Goal: Task Accomplishment & Management: Manage account settings

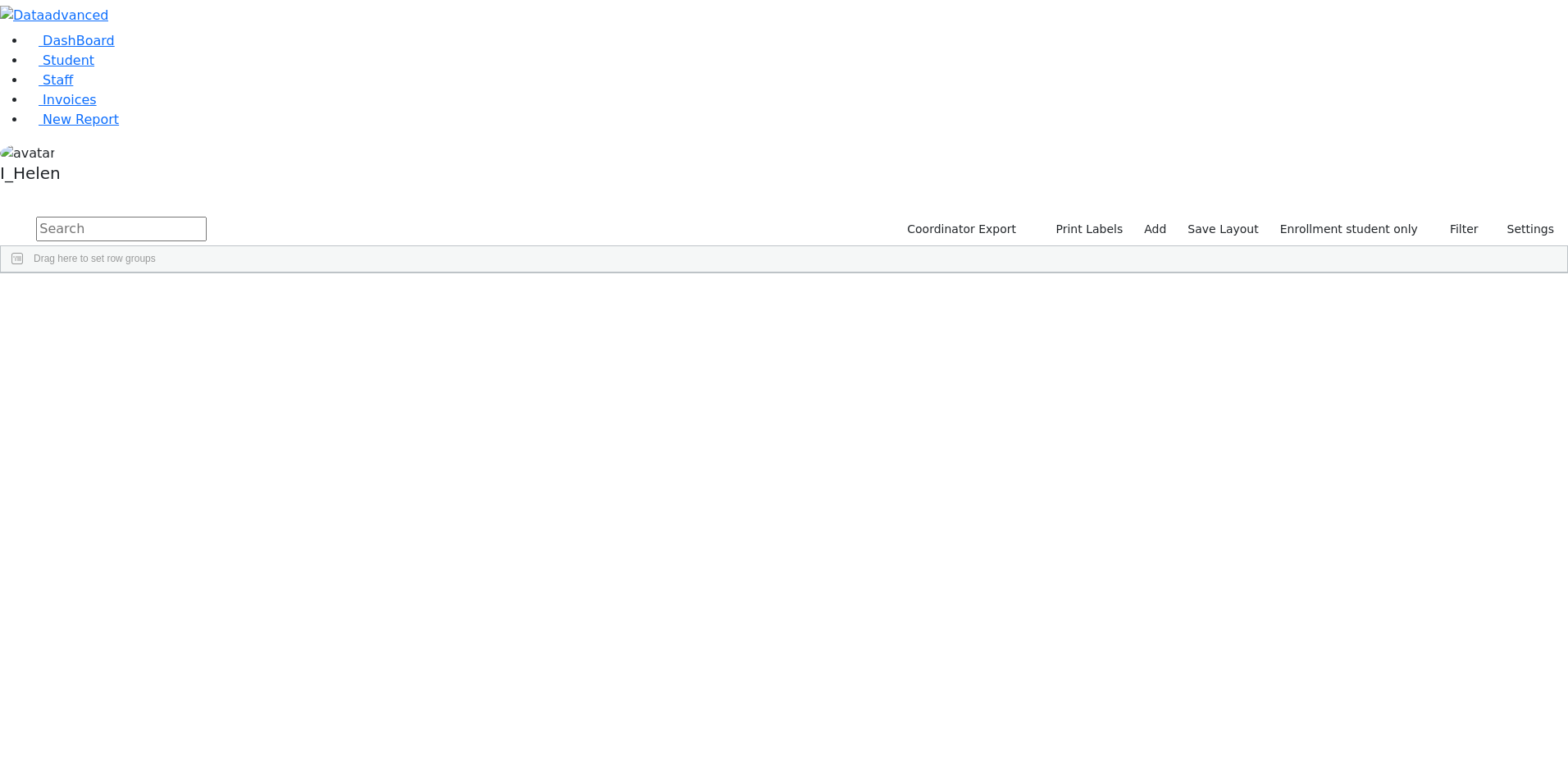
scroll to position [328, 0]
click at [1455, 217] on button "Filter" at bounding box center [1457, 229] width 58 height 26
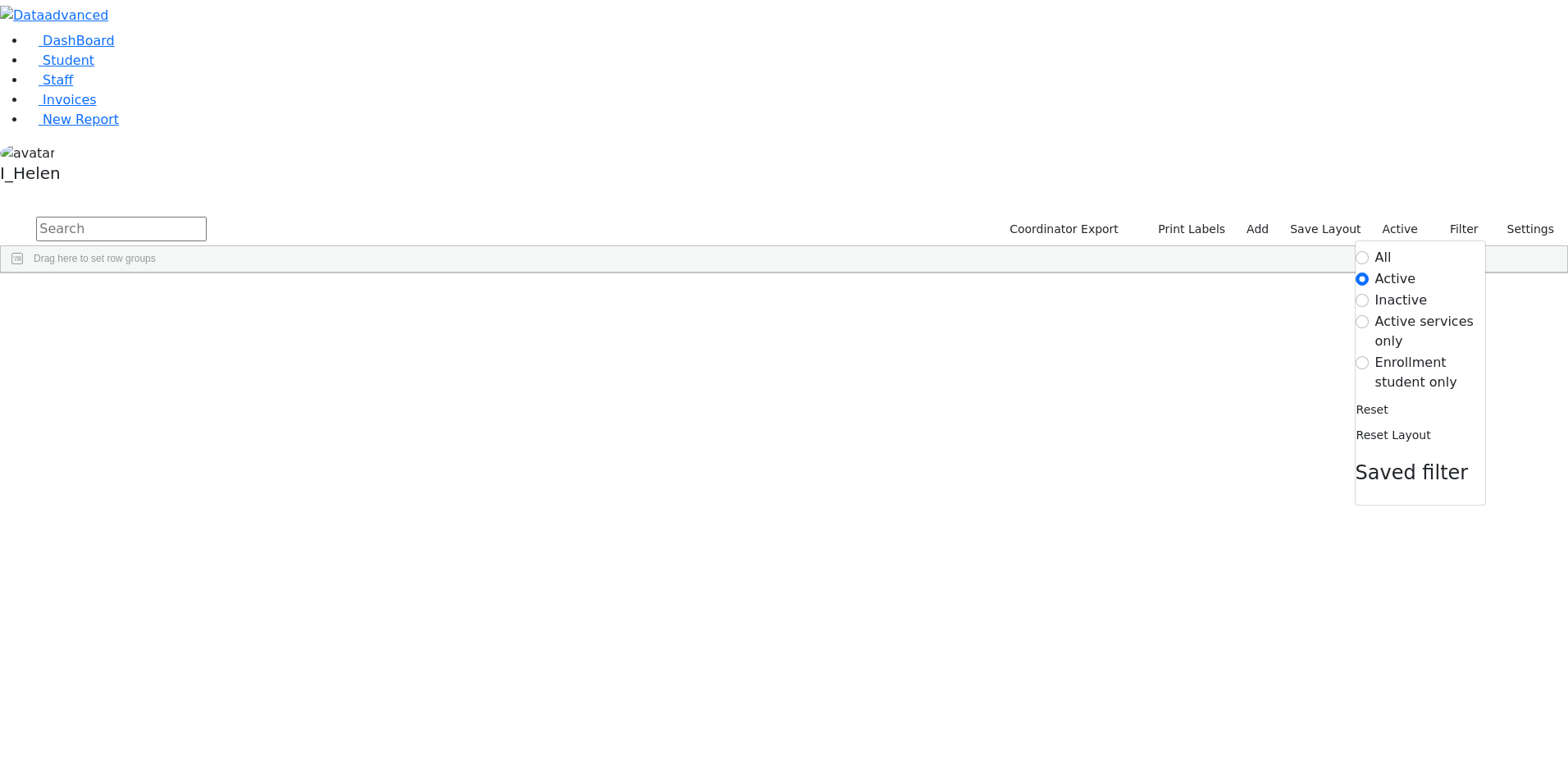
click at [1377, 353] on label "Enrollment student only" at bounding box center [1430, 372] width 110 height 39
click at [1369, 356] on input "Enrollment student only" at bounding box center [1362, 363] width 13 height 13
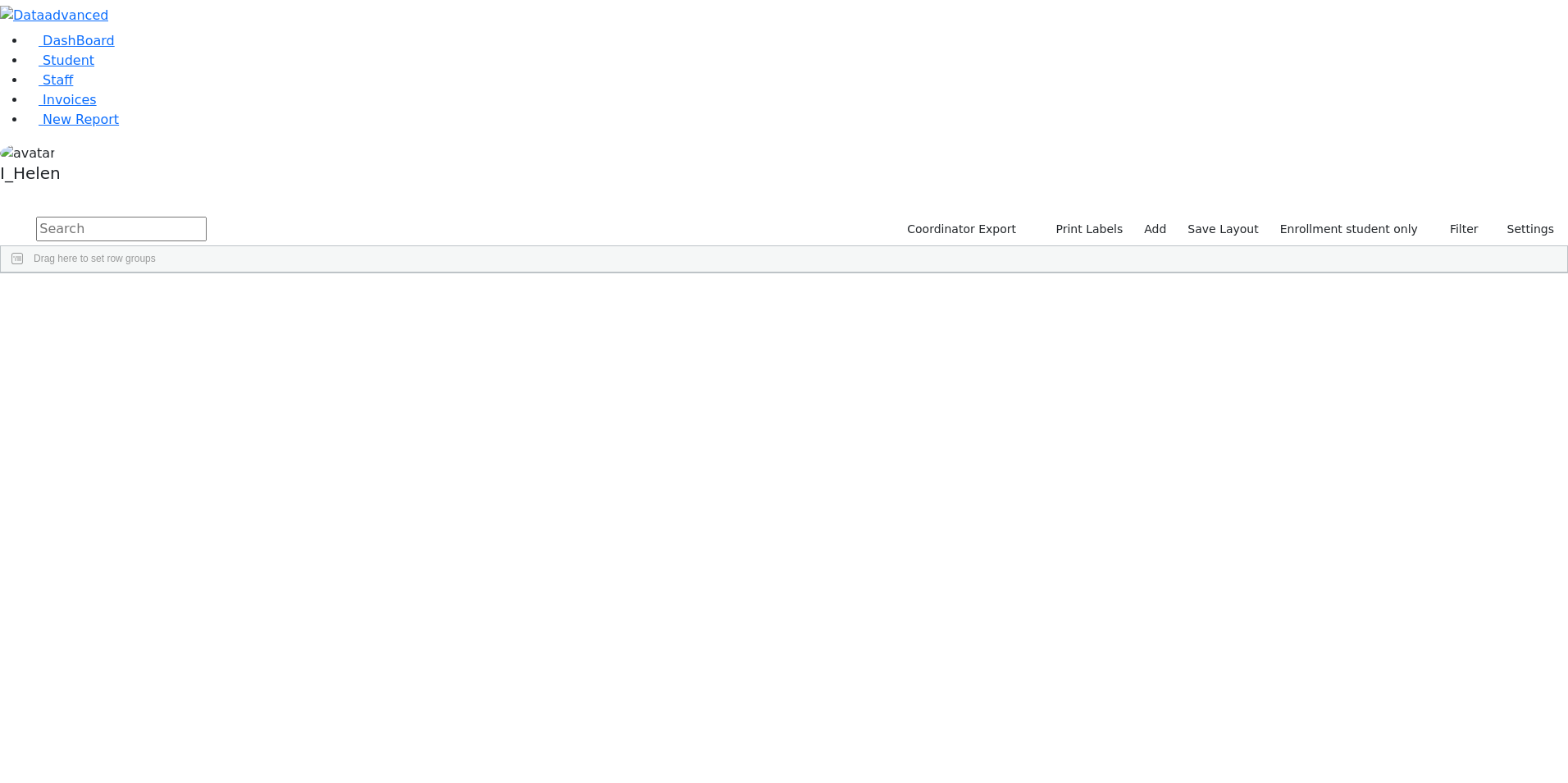
scroll to position [345, 0]
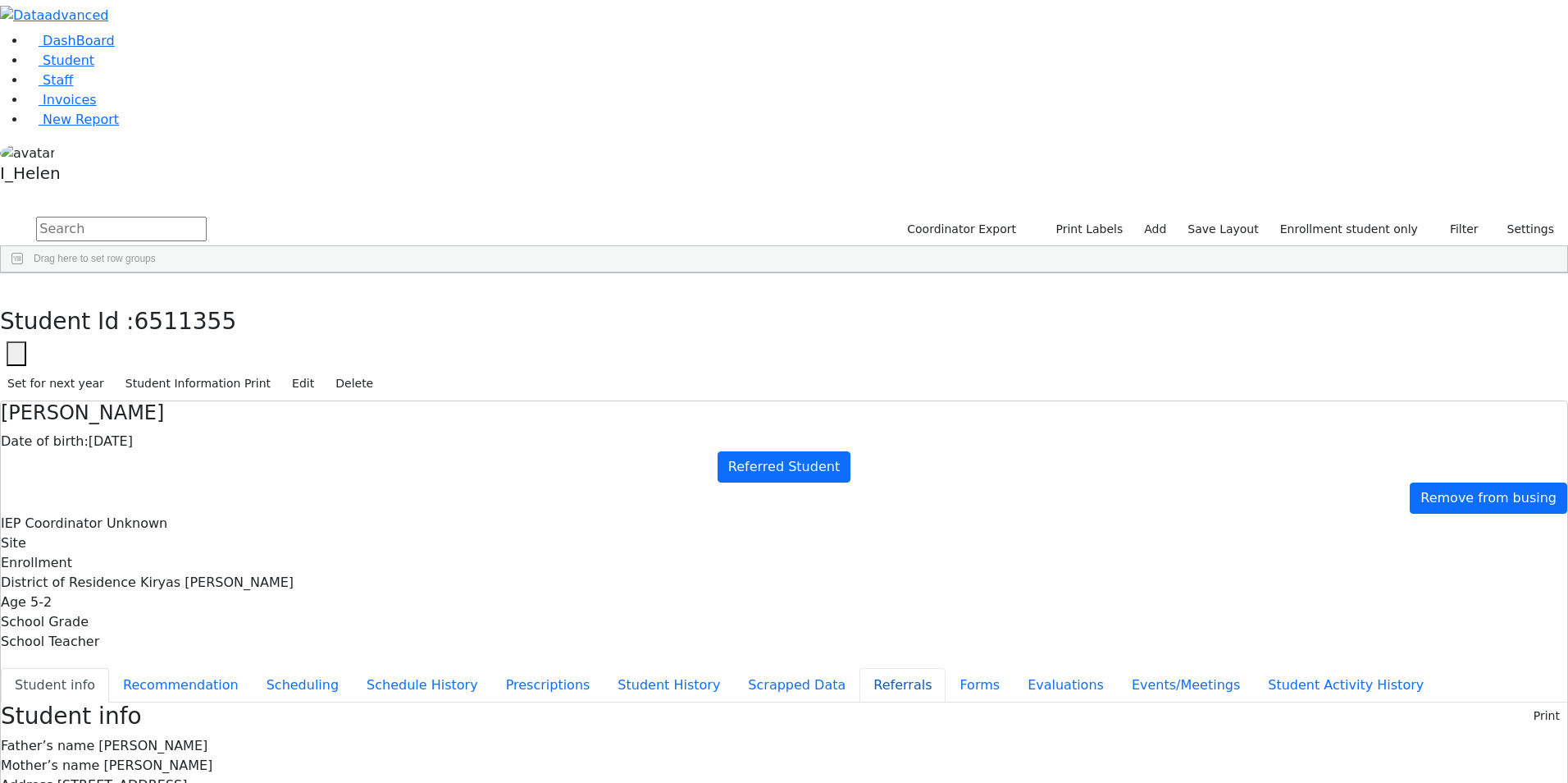
click at [859, 667] on button "Referrals" at bounding box center [902, 684] width 86 height 35
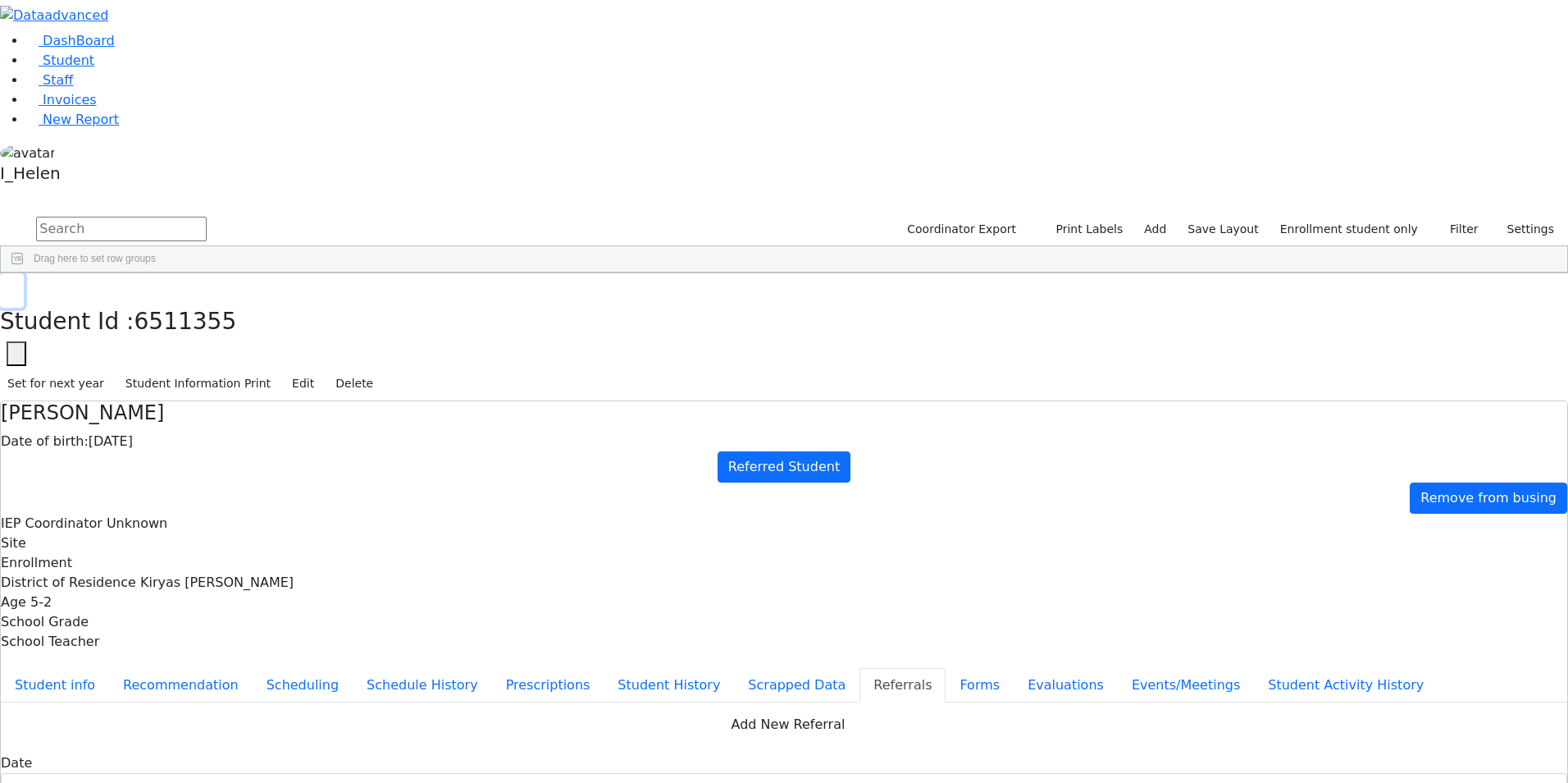
click at [24, 273] on button "button" at bounding box center [12, 290] width 24 height 35
click at [1014, 667] on button "Evaluations" at bounding box center [1065, 684] width 104 height 35
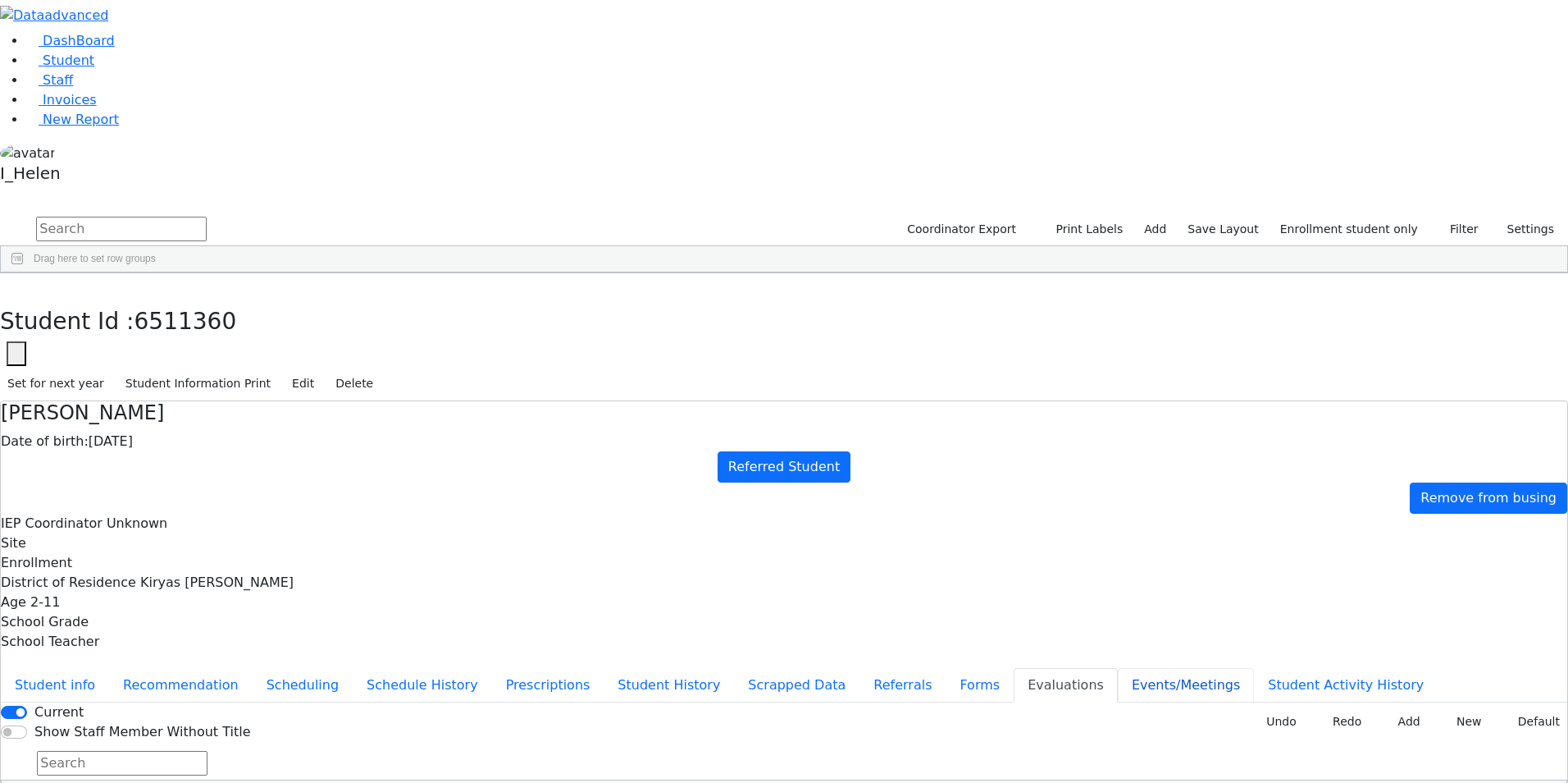
click at [1118, 667] on button "Events/Meetings" at bounding box center [1185, 684] width 136 height 35
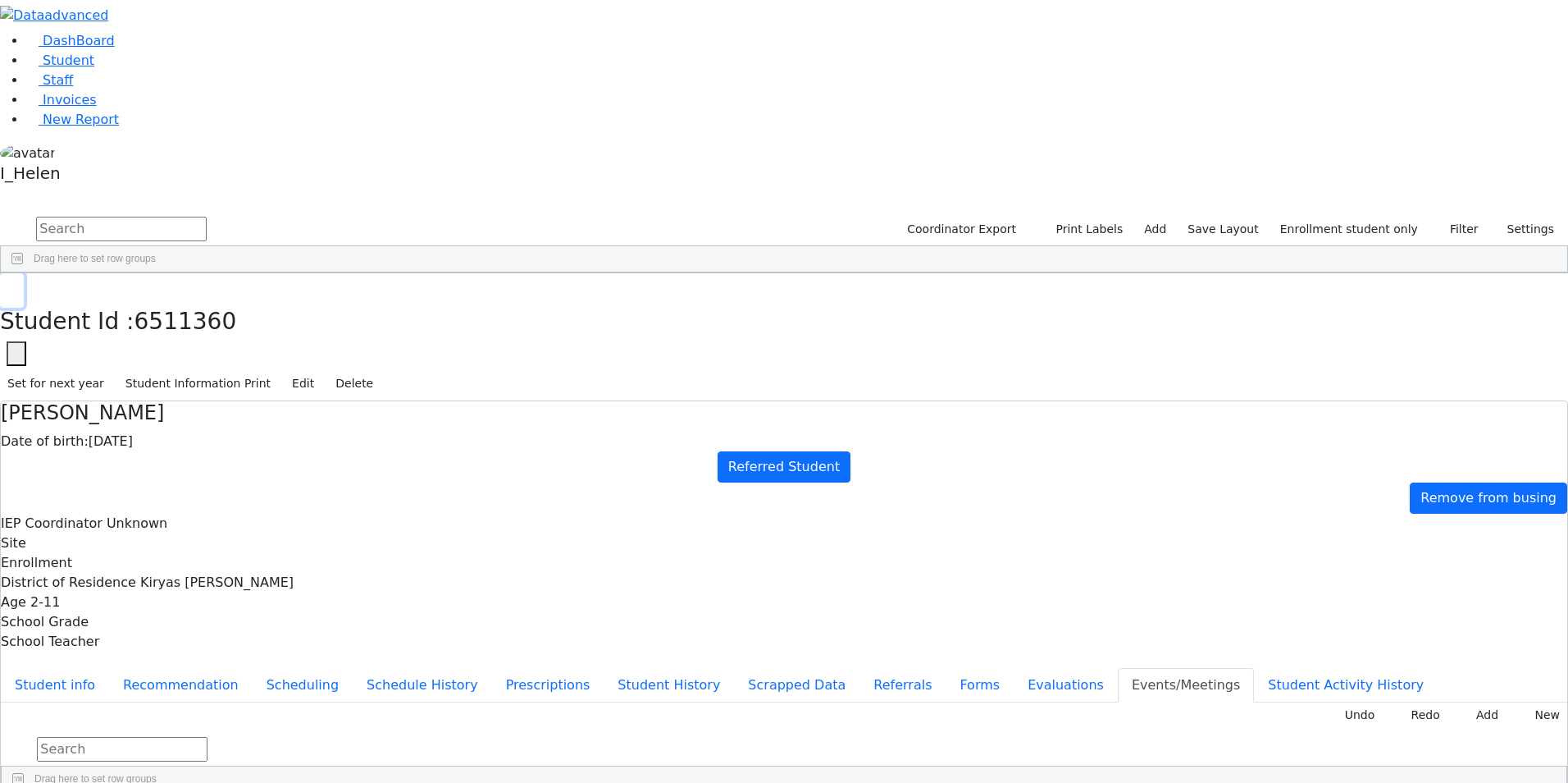
click at [24, 273] on button "button" at bounding box center [12, 290] width 24 height 35
click at [187, 627] on div "Klein" at bounding box center [139, 639] width 96 height 23
click at [16, 285] on icon "button" at bounding box center [12, 290] width 9 height 10
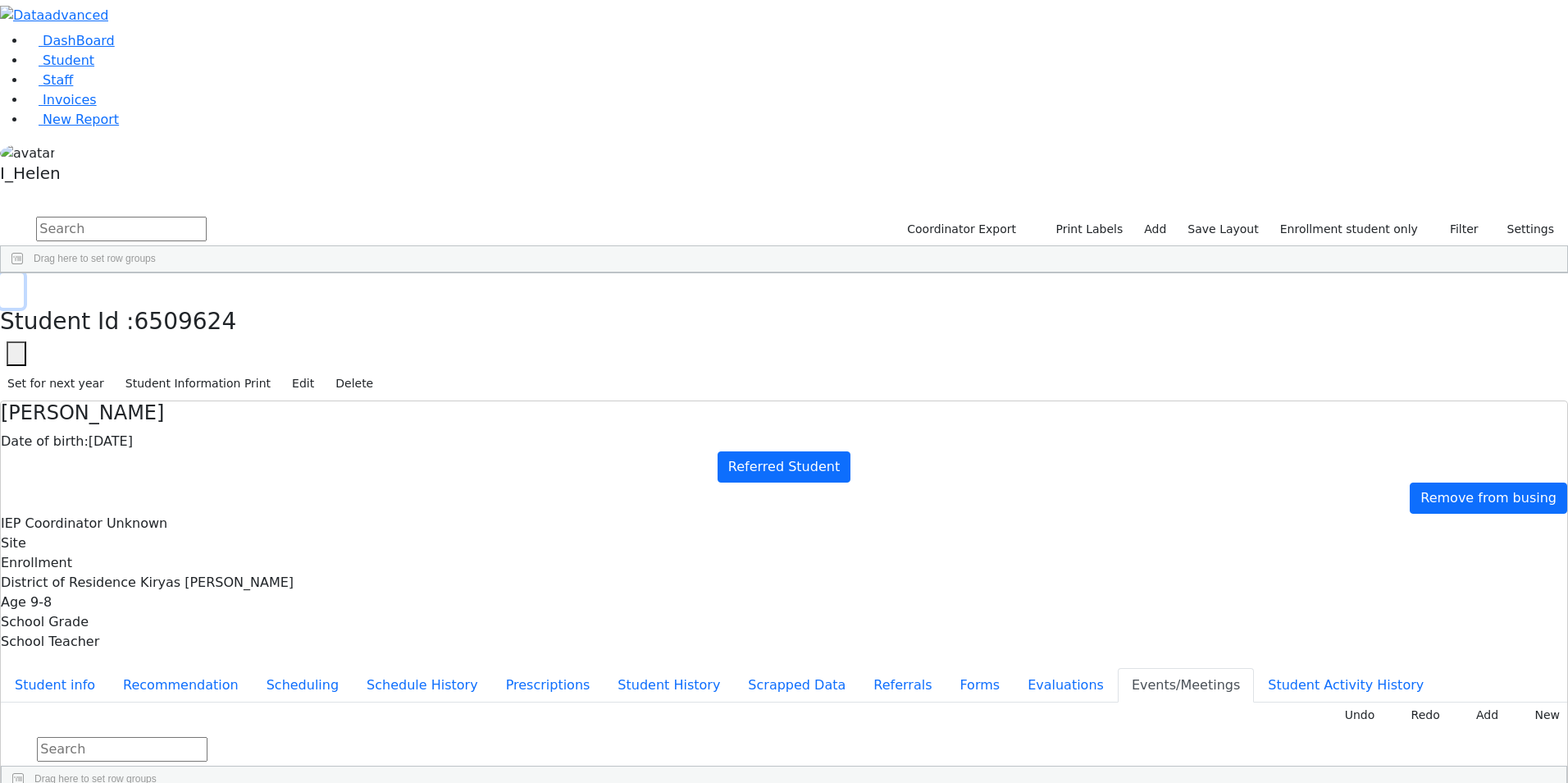
scroll to position [345, 0]
click at [187, 300] on div "[PERSON_NAME]" at bounding box center [139, 311] width 96 height 23
click at [283, 621] on div "Hershy" at bounding box center [235, 633] width 96 height 23
click at [1460, 217] on button "Filter" at bounding box center [1457, 229] width 58 height 26
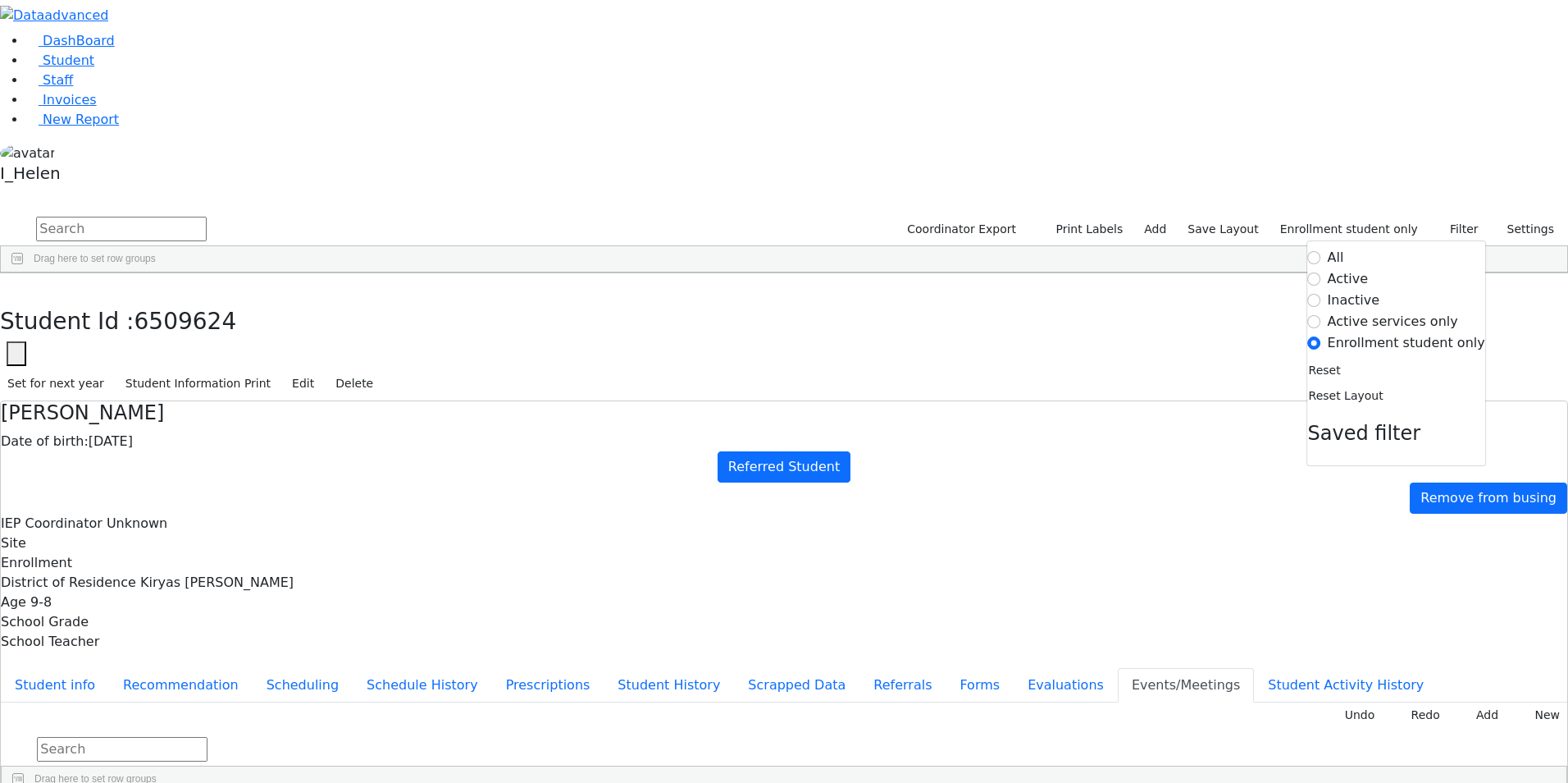
click at [1369, 269] on label "Active" at bounding box center [1348, 279] width 41 height 20
click at [1321, 272] on input "Active" at bounding box center [1314, 278] width 13 height 13
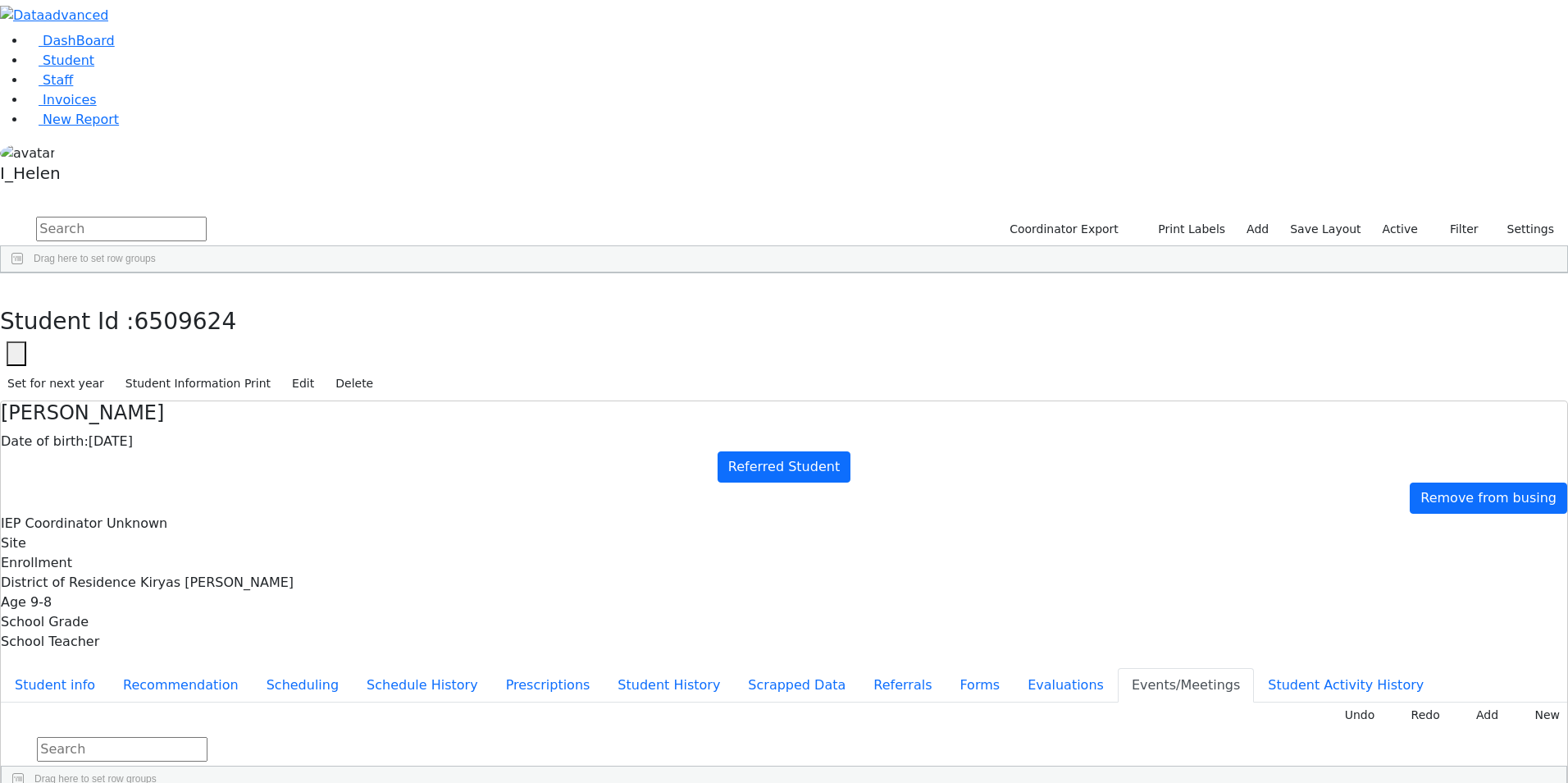
click at [207, 217] on input "text" at bounding box center [122, 229] width 171 height 25
type input "[PERSON_NAME]"
click at [0, 214] on button "submit" at bounding box center [16, 229] width 32 height 31
click at [1458, 217] on button "Filter" at bounding box center [1457, 229] width 58 height 26
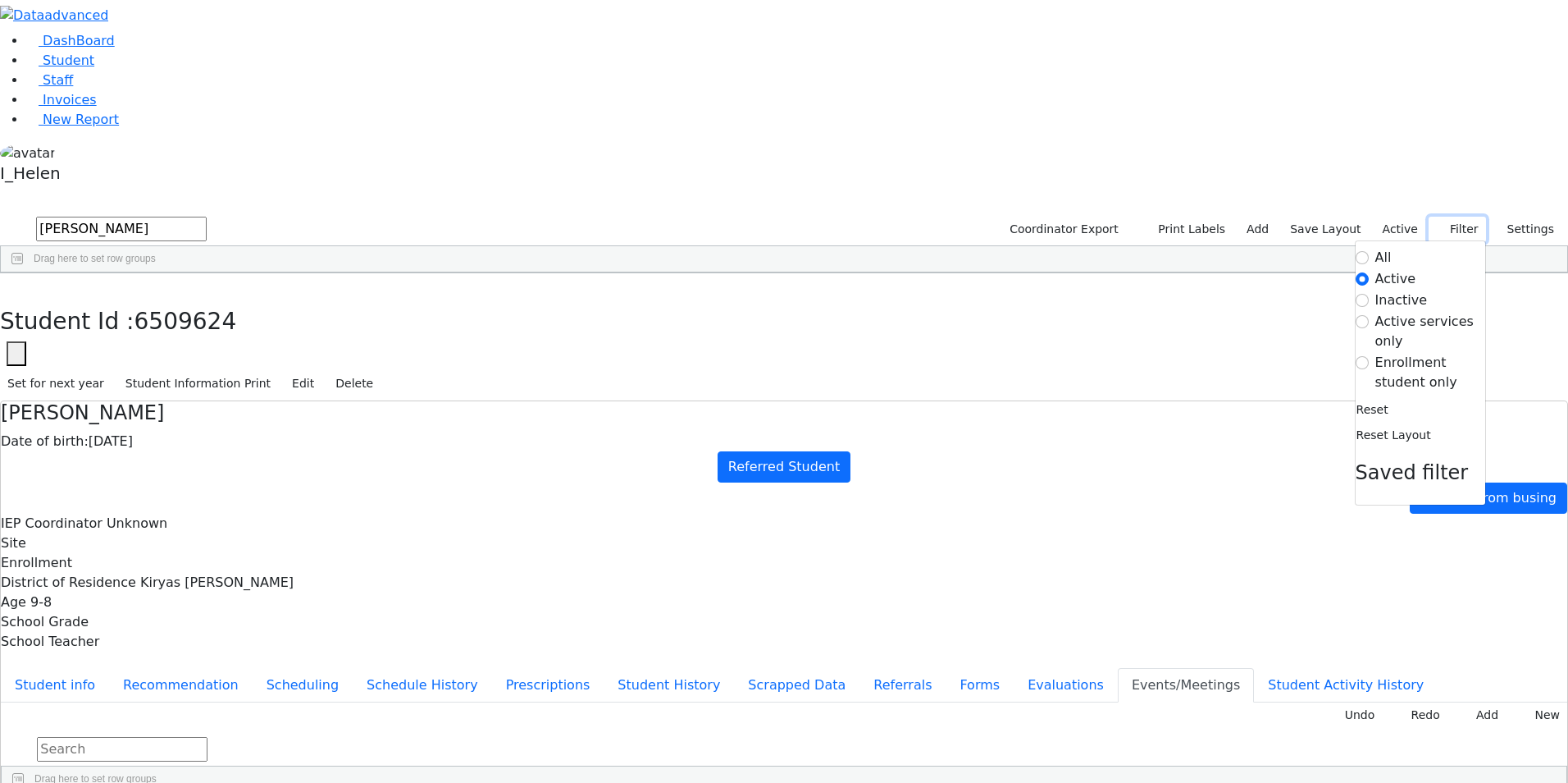
click at [1458, 217] on button "Filter" at bounding box center [1457, 229] width 58 height 26
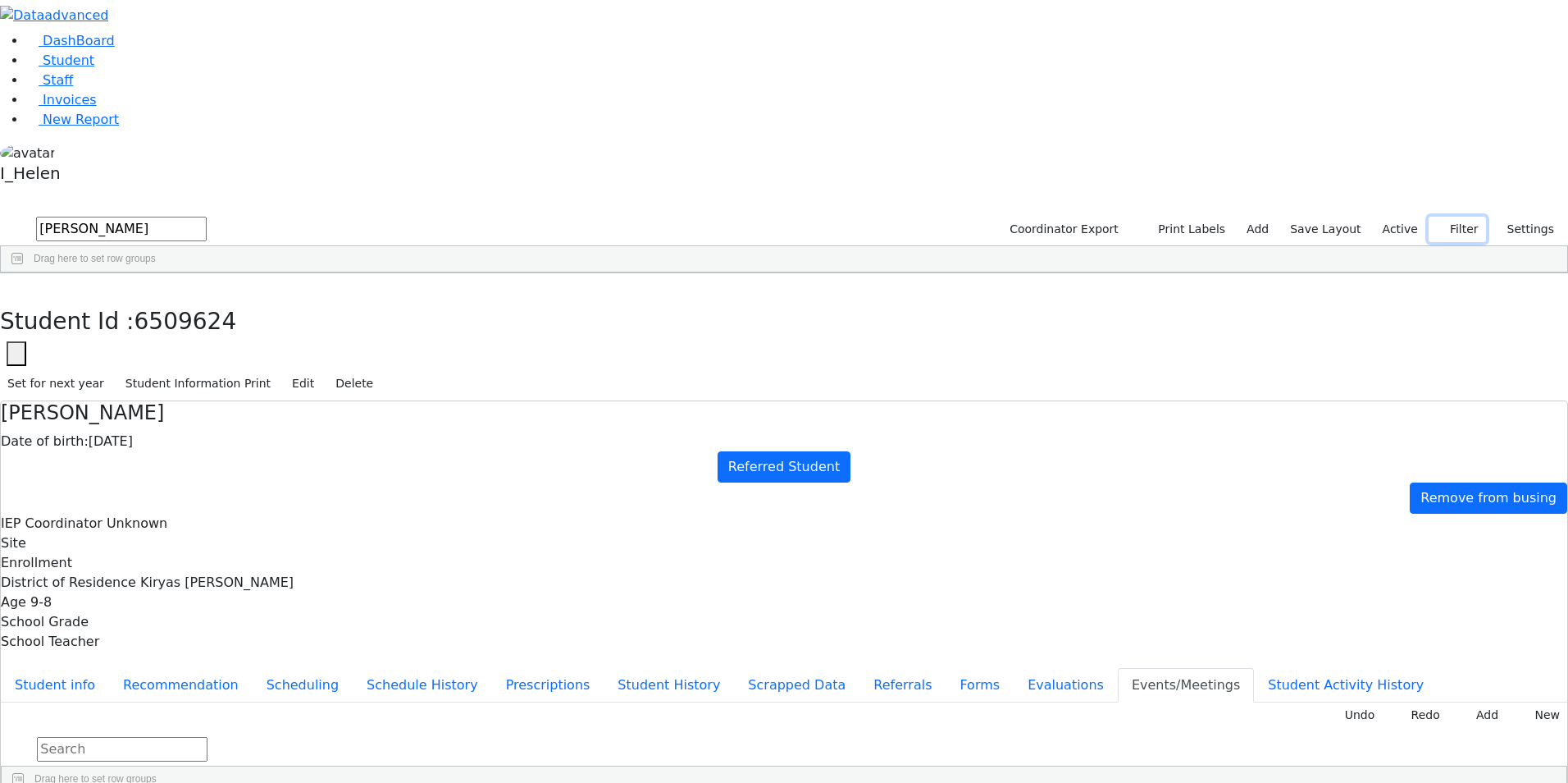
click at [1458, 217] on button "Filter" at bounding box center [1457, 229] width 58 height 26
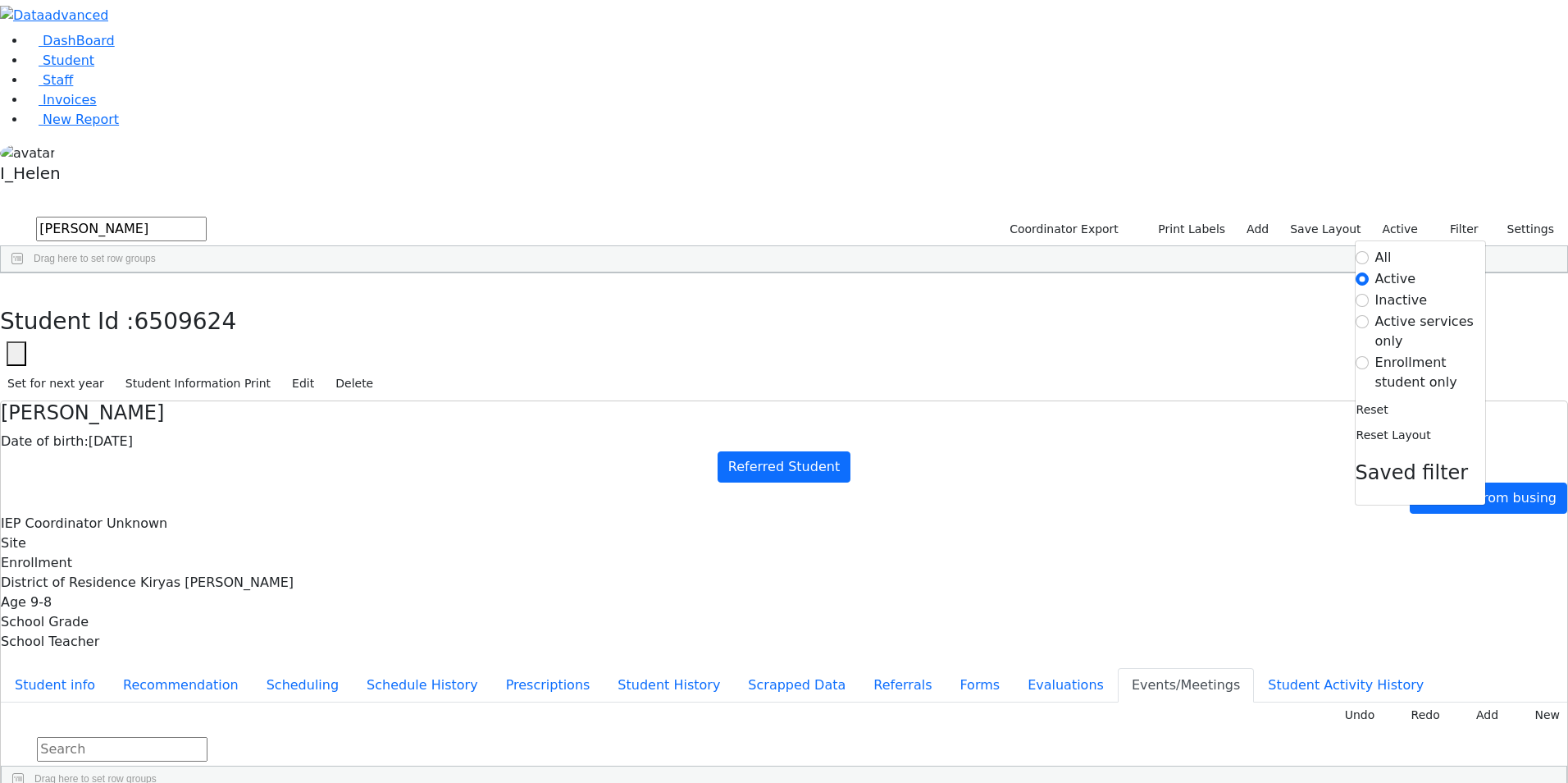
click at [1415, 353] on label "Enrollment student only" at bounding box center [1430, 372] width 110 height 39
click at [1369, 356] on input "Enrollment student only" at bounding box center [1362, 363] width 13 height 13
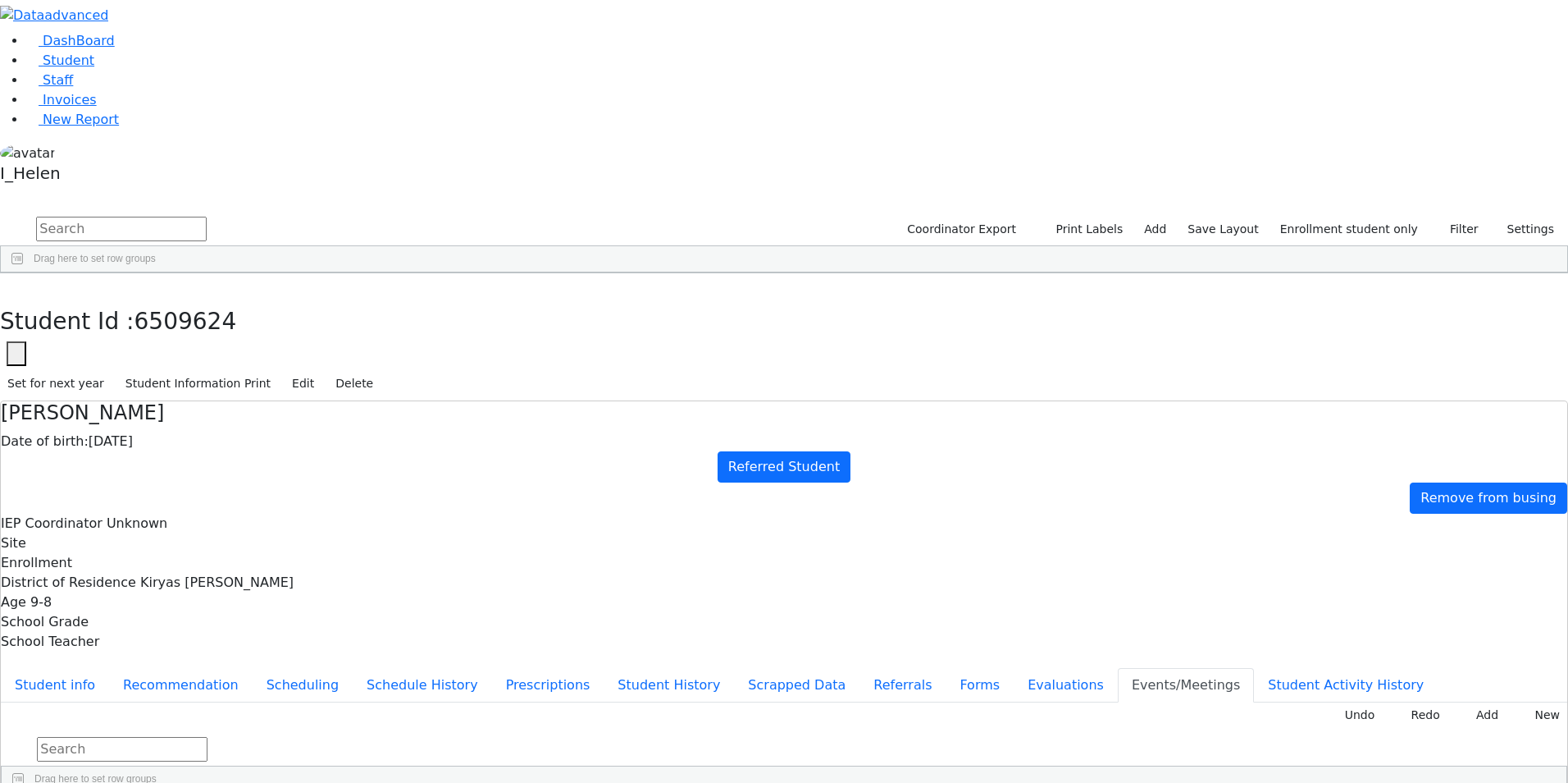
click at [193, 437] on div "Blum" at bounding box center [145, 449] width 96 height 23
click at [109, 667] on button "Student info" at bounding box center [55, 684] width 108 height 35
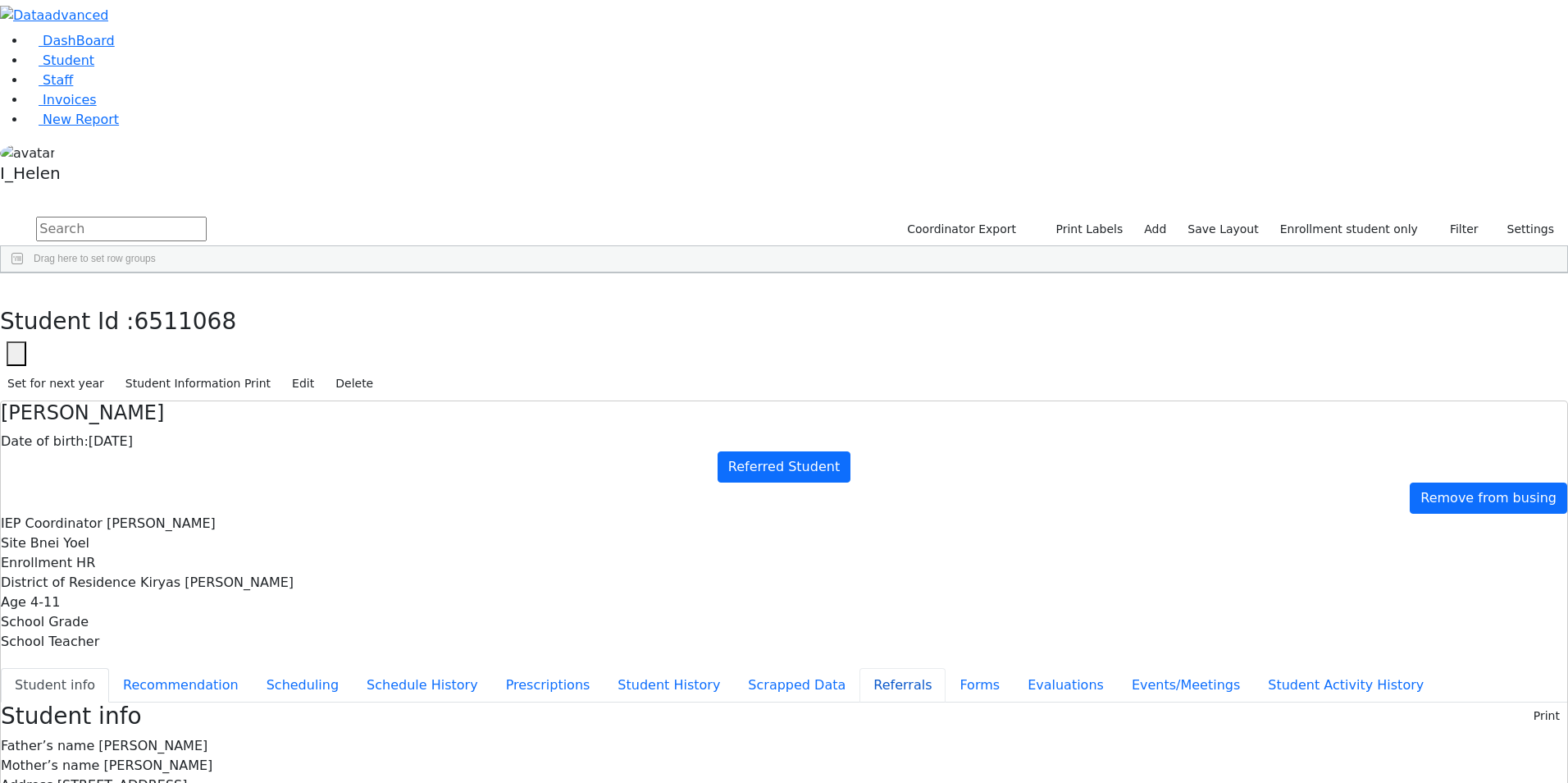
click at [859, 667] on button "Referrals" at bounding box center [902, 684] width 86 height 35
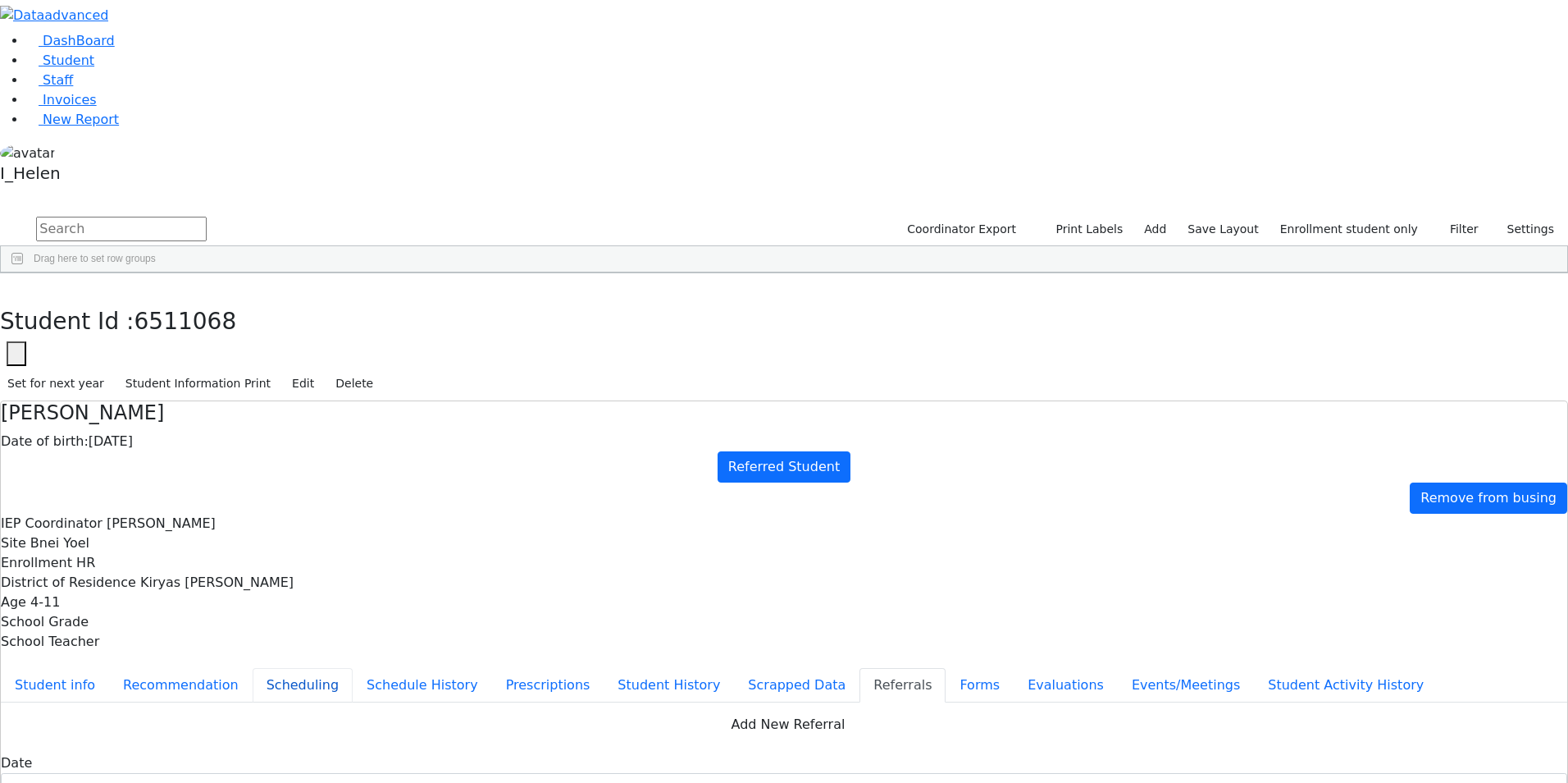
click at [353, 667] on button "Scheduling" at bounding box center [302, 684] width 100 height 35
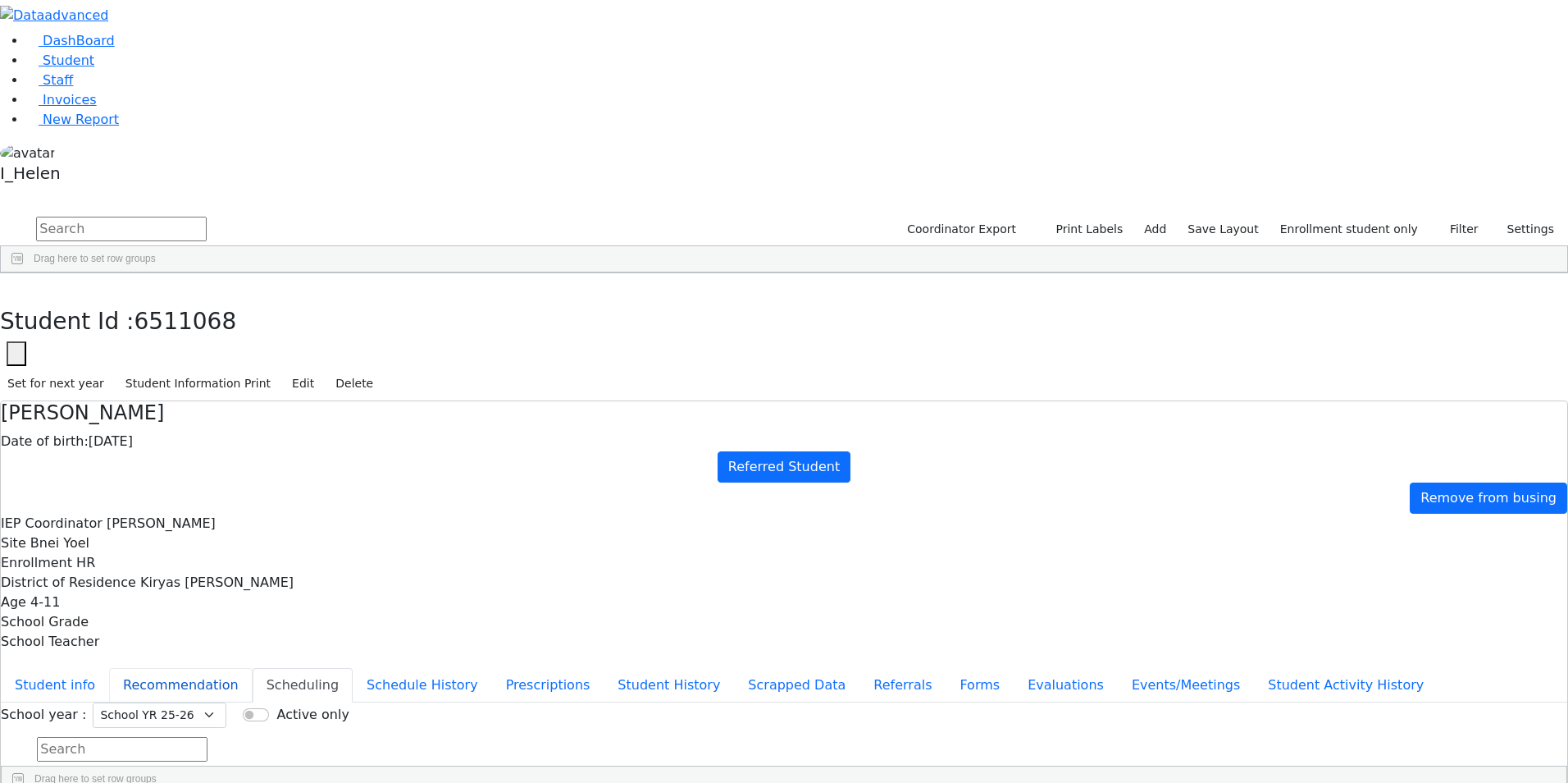
click at [252, 667] on button "Recommendation" at bounding box center [181, 684] width 144 height 35
checkbox input "true"
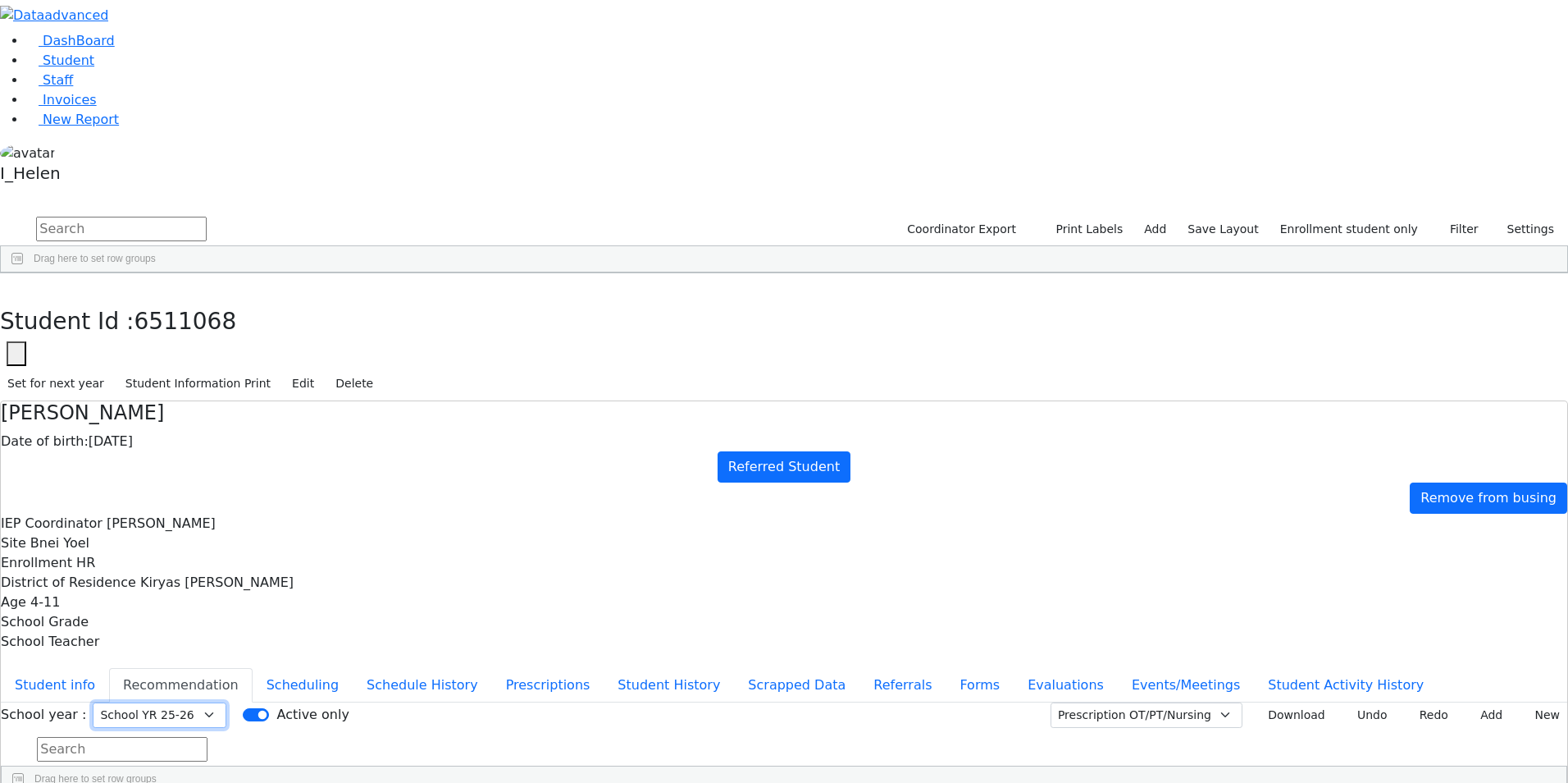
click at [227, 702] on select "Select School YR Summer YR 25 School YR 25-26 Summer YR 25 School YR 24-25 Summ…" at bounding box center [159, 715] width 133 height 26
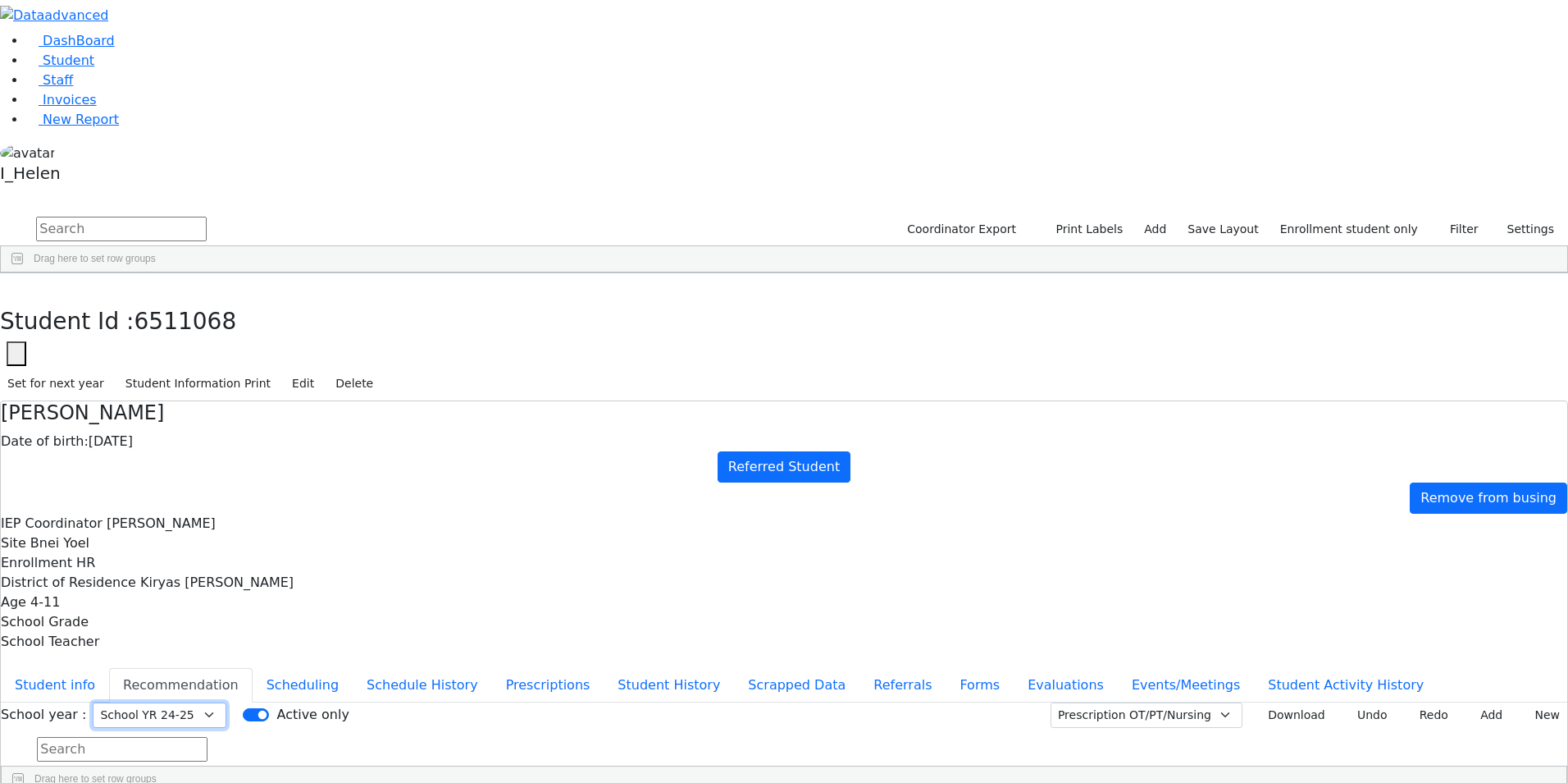
click at [227, 702] on select "Select School YR Summer YR 25 School YR 25-26 Summer YR 25 School YR 24-25 Summ…" at bounding box center [159, 715] width 133 height 26
select select "211"
click at [227, 702] on select "Select School YR Summer YR 25 School YR 25-26 Summer YR 25 School YR 24-25 Summ…" at bounding box center [159, 715] width 133 height 26
click at [353, 667] on button "Scheduling" at bounding box center [302, 684] width 100 height 35
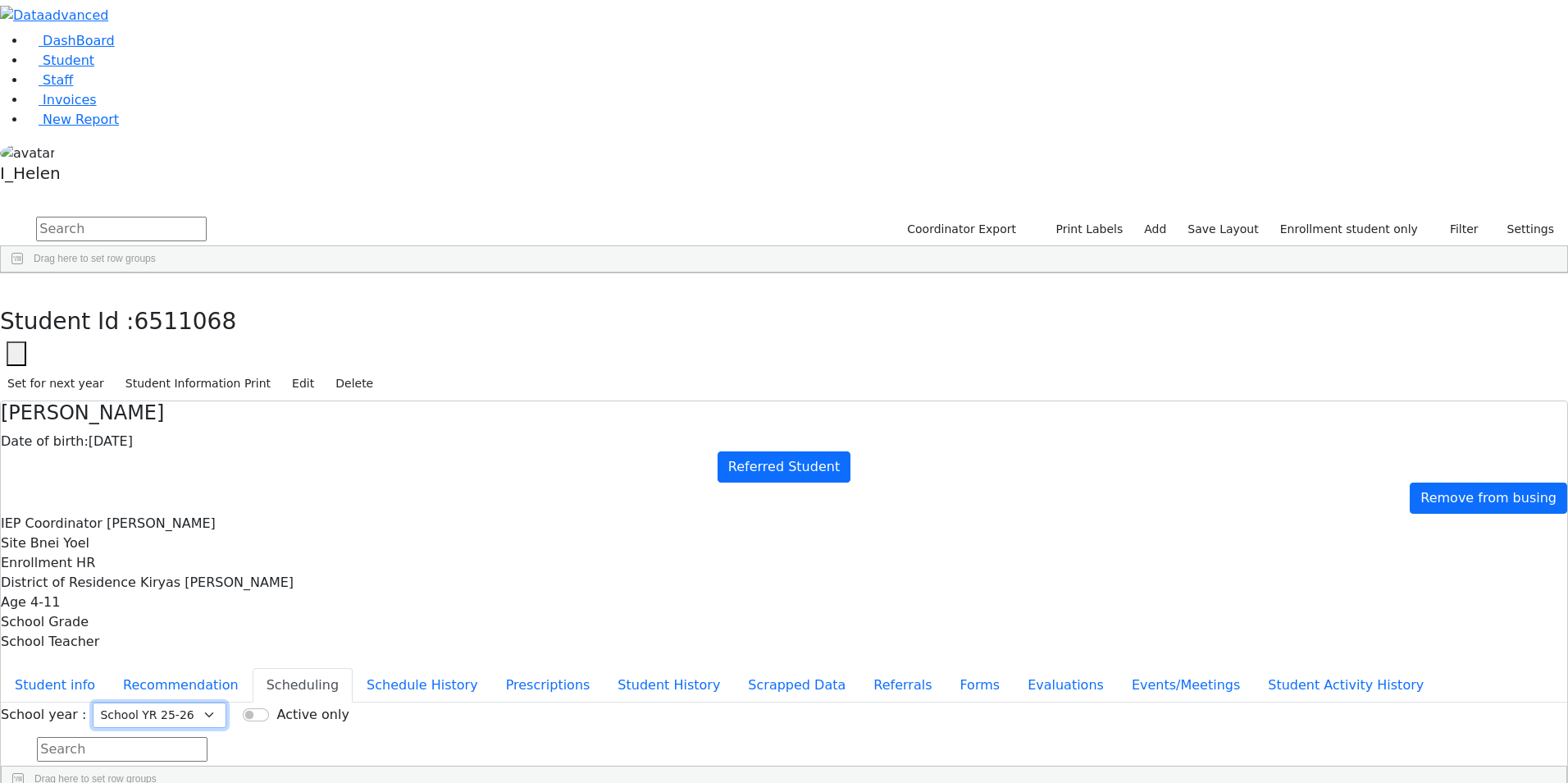
click at [227, 702] on select "Select School YR Summer YR 25 School YR 25-26 Summer YR 25 School YR 24-25 Summ…" at bounding box center [159, 715] width 133 height 26
select select "213"
click at [227, 702] on select "Select School YR Summer YR 25 School YR 25-26 Summer YR 25 School YR 24-25 Summ…" at bounding box center [159, 715] width 133 height 26
click at [252, 667] on button "Recommendation" at bounding box center [181, 684] width 144 height 35
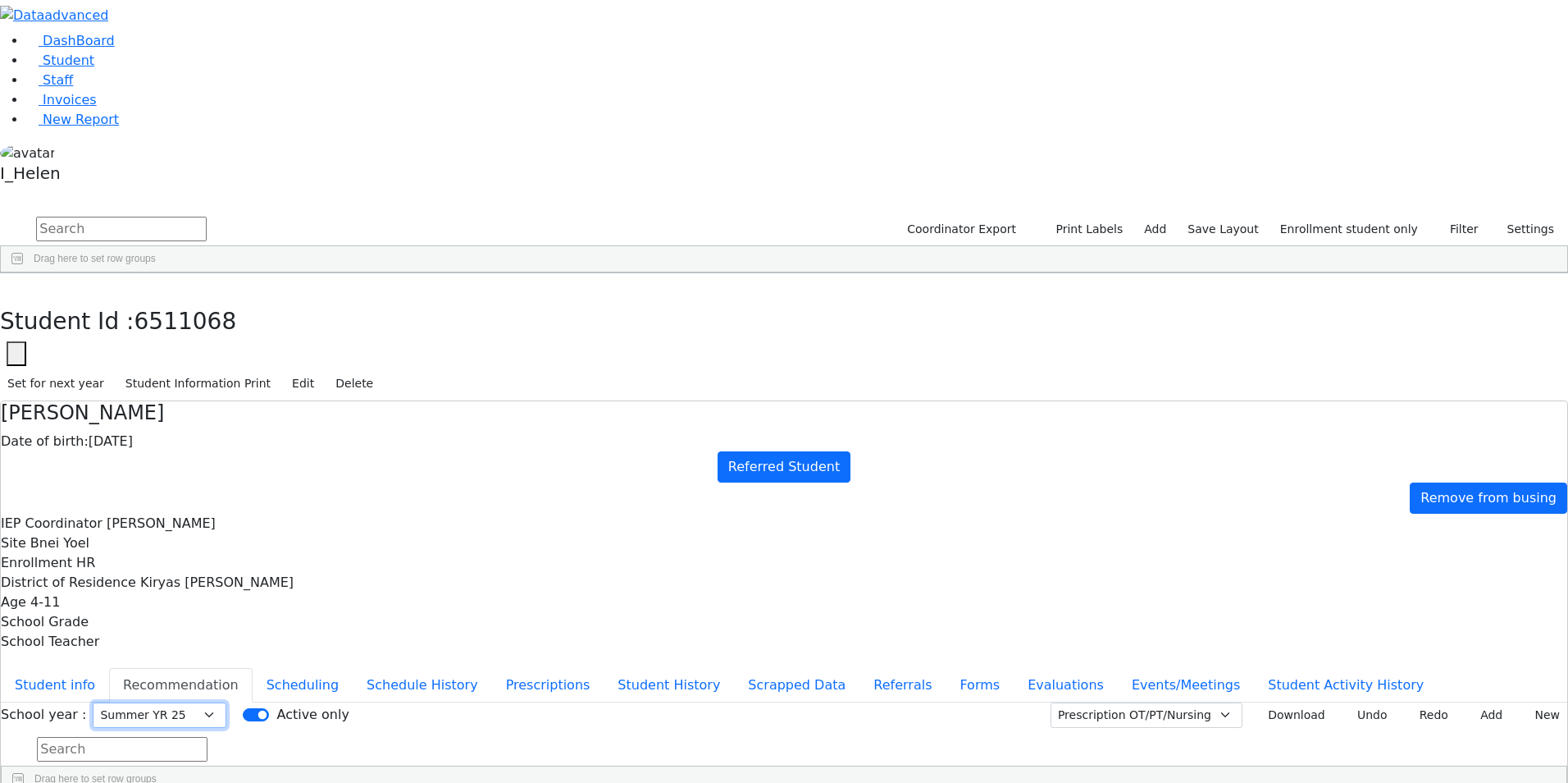
click at [227, 702] on select "Select School YR Summer YR 25 School YR 25-26 Summer YR 25 School YR 24-25 Summ…" at bounding box center [159, 715] width 133 height 26
select select "212"
click at [227, 702] on select "Select School YR Summer YR 25 School YR 25-26 Summer YR 25 School YR 24-25 Summ…" at bounding box center [159, 715] width 133 height 26
click at [7, 285] on use "button" at bounding box center [7, 285] width 0 height 0
click at [1453, 217] on button "Filter" at bounding box center [1457, 229] width 58 height 26
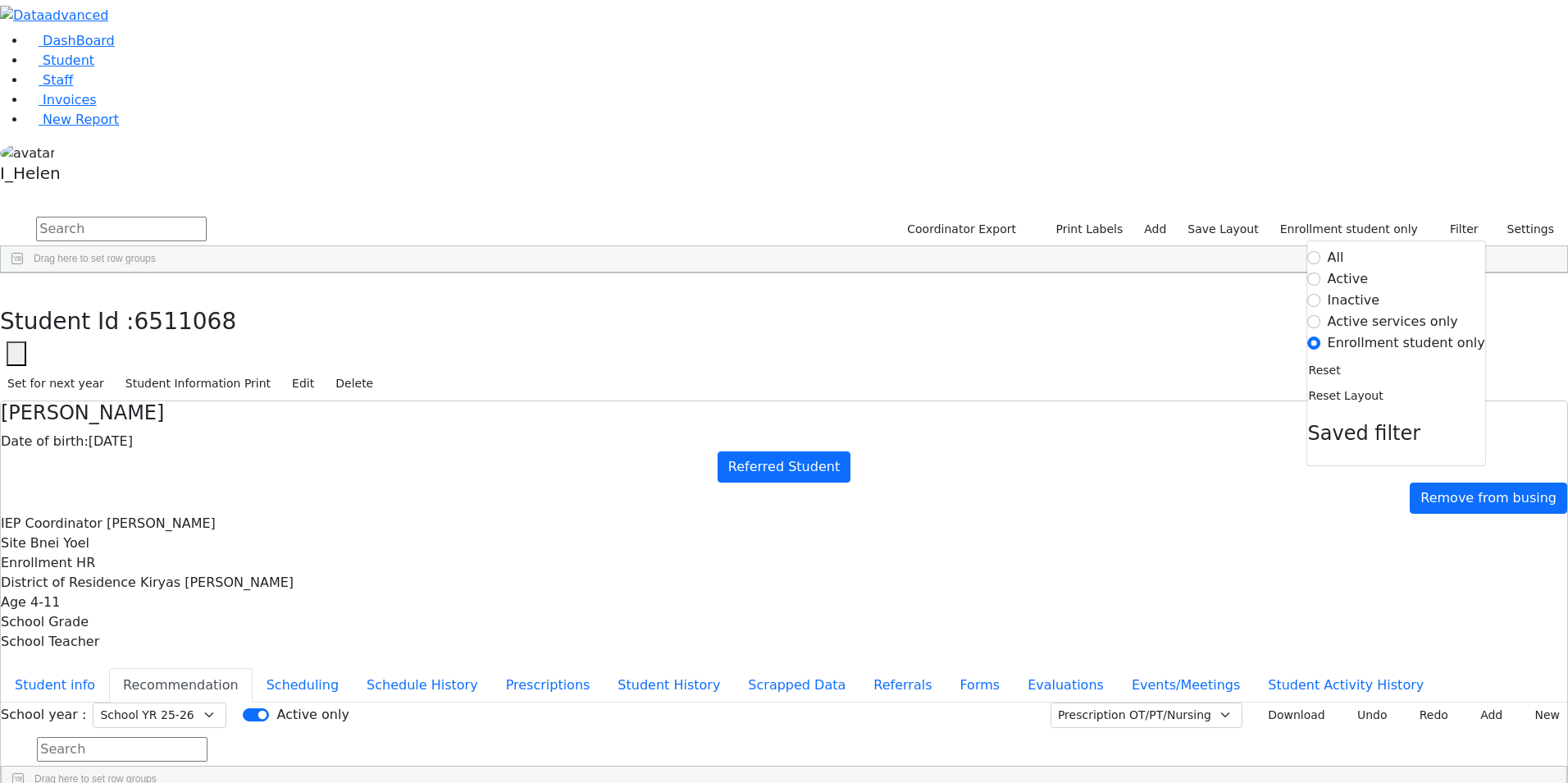
click at [1362, 269] on label "Active" at bounding box center [1348, 279] width 41 height 20
click at [1321, 272] on input "Active" at bounding box center [1314, 278] width 13 height 13
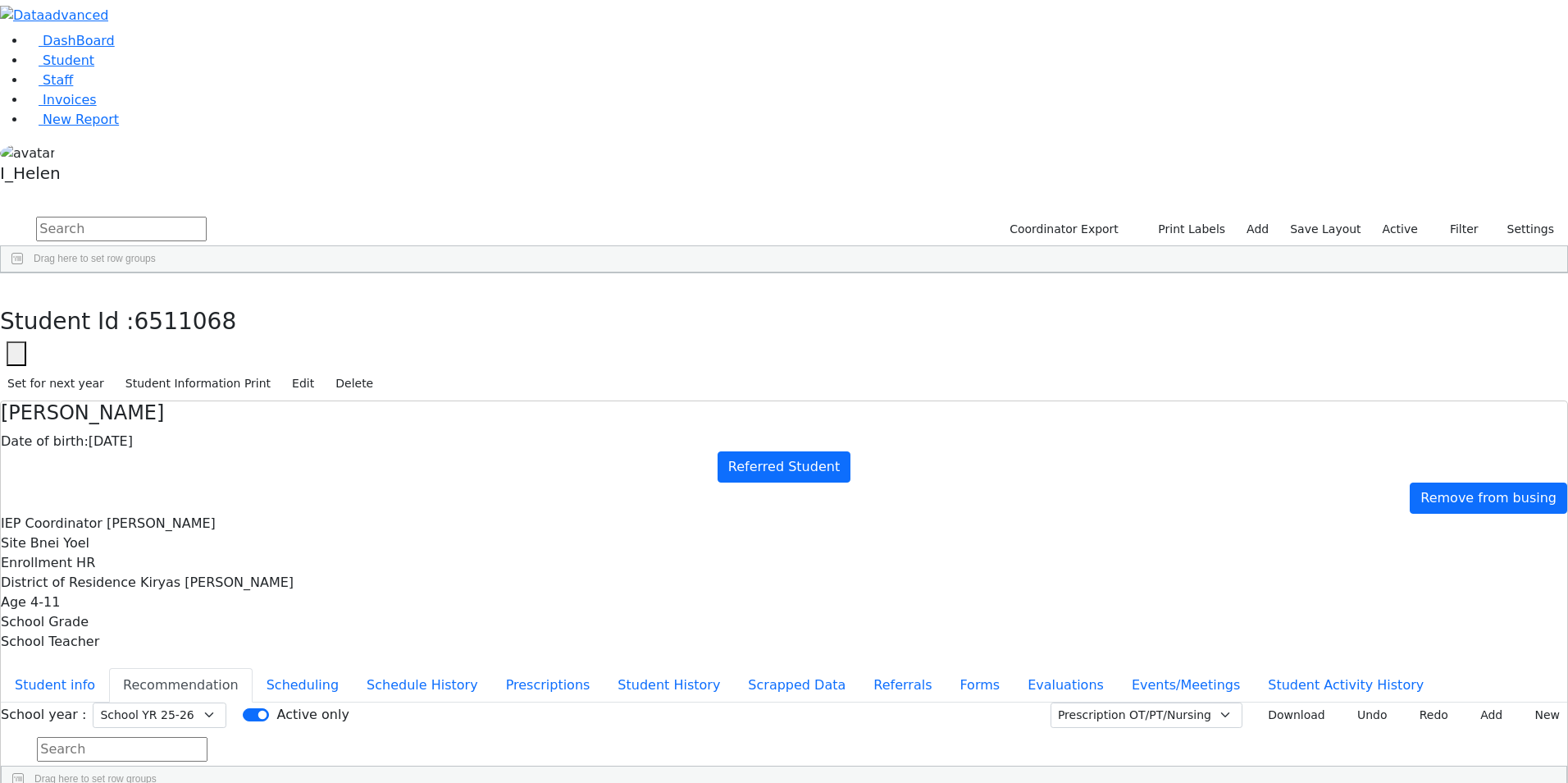
click at [207, 217] on input "text" at bounding box center [122, 229] width 171 height 25
type input "[PERSON_NAME]"
click at [187, 323] on div "Sofer" at bounding box center [139, 334] width 96 height 23
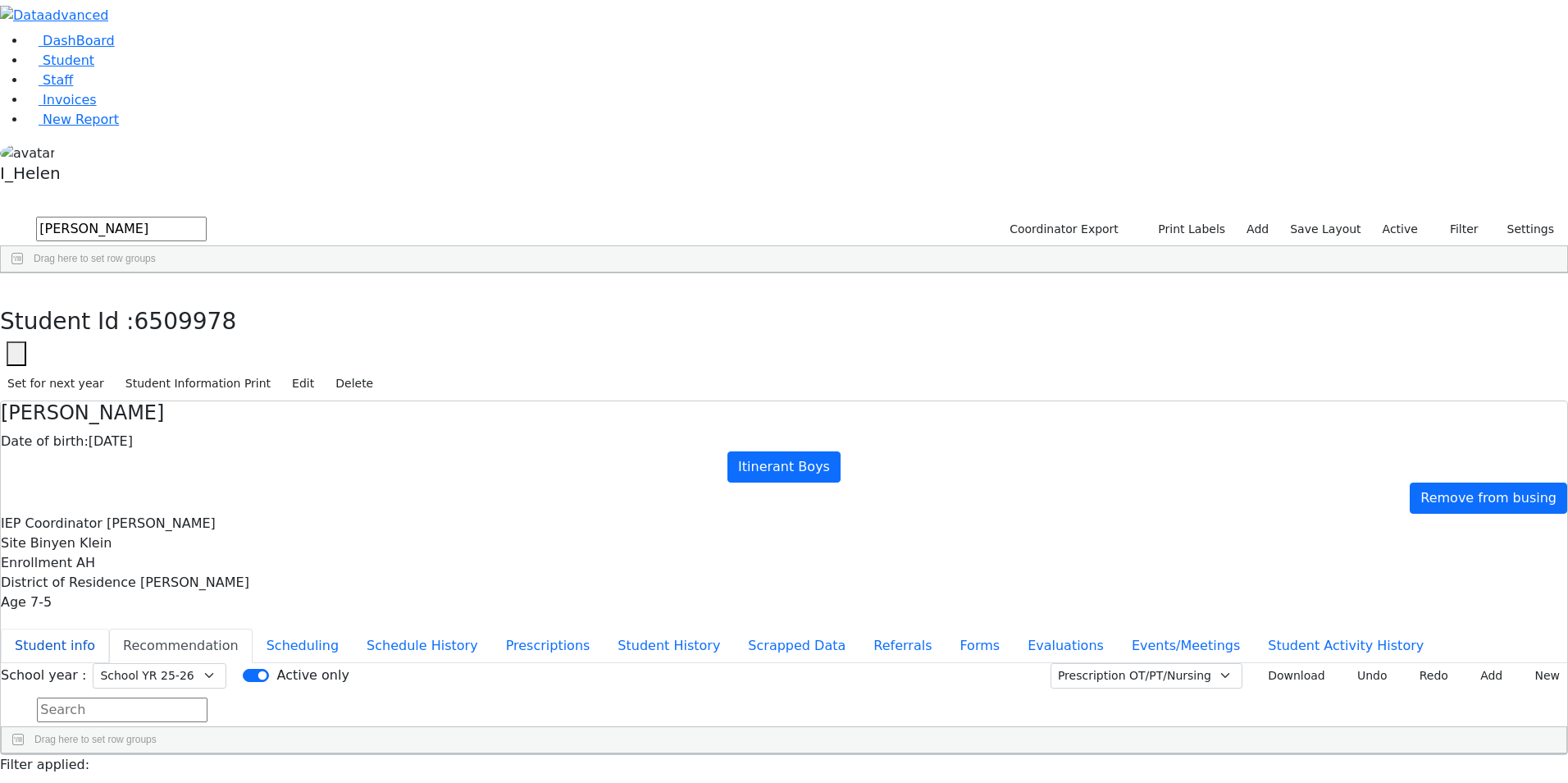
click at [109, 628] on button "Student info" at bounding box center [55, 645] width 108 height 35
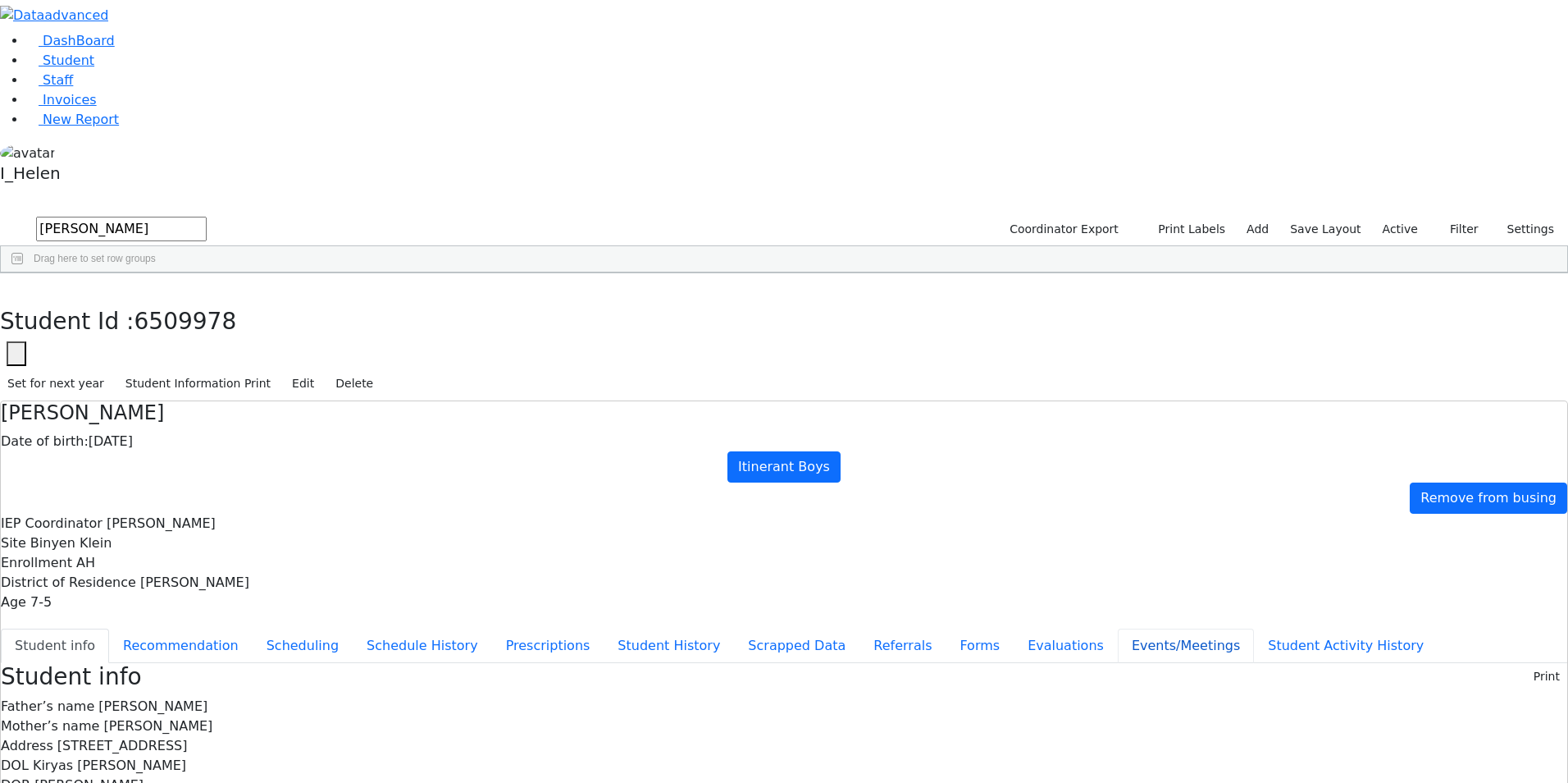
click at [1118, 628] on button "Events/Meetings" at bounding box center [1185, 645] width 136 height 35
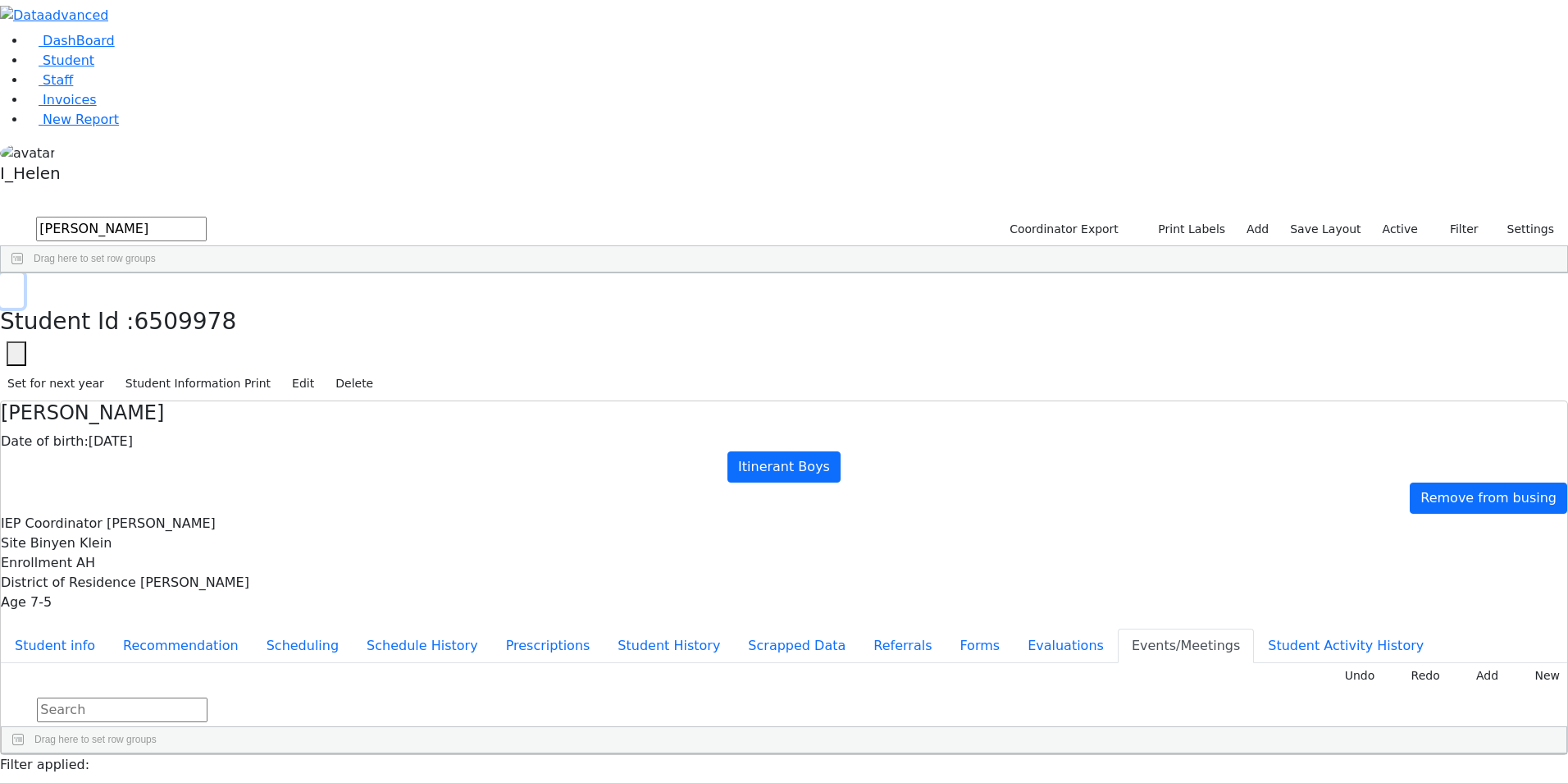
click at [7, 285] on use "button" at bounding box center [7, 285] width 0 height 0
click at [1469, 217] on button "Filter" at bounding box center [1457, 229] width 58 height 26
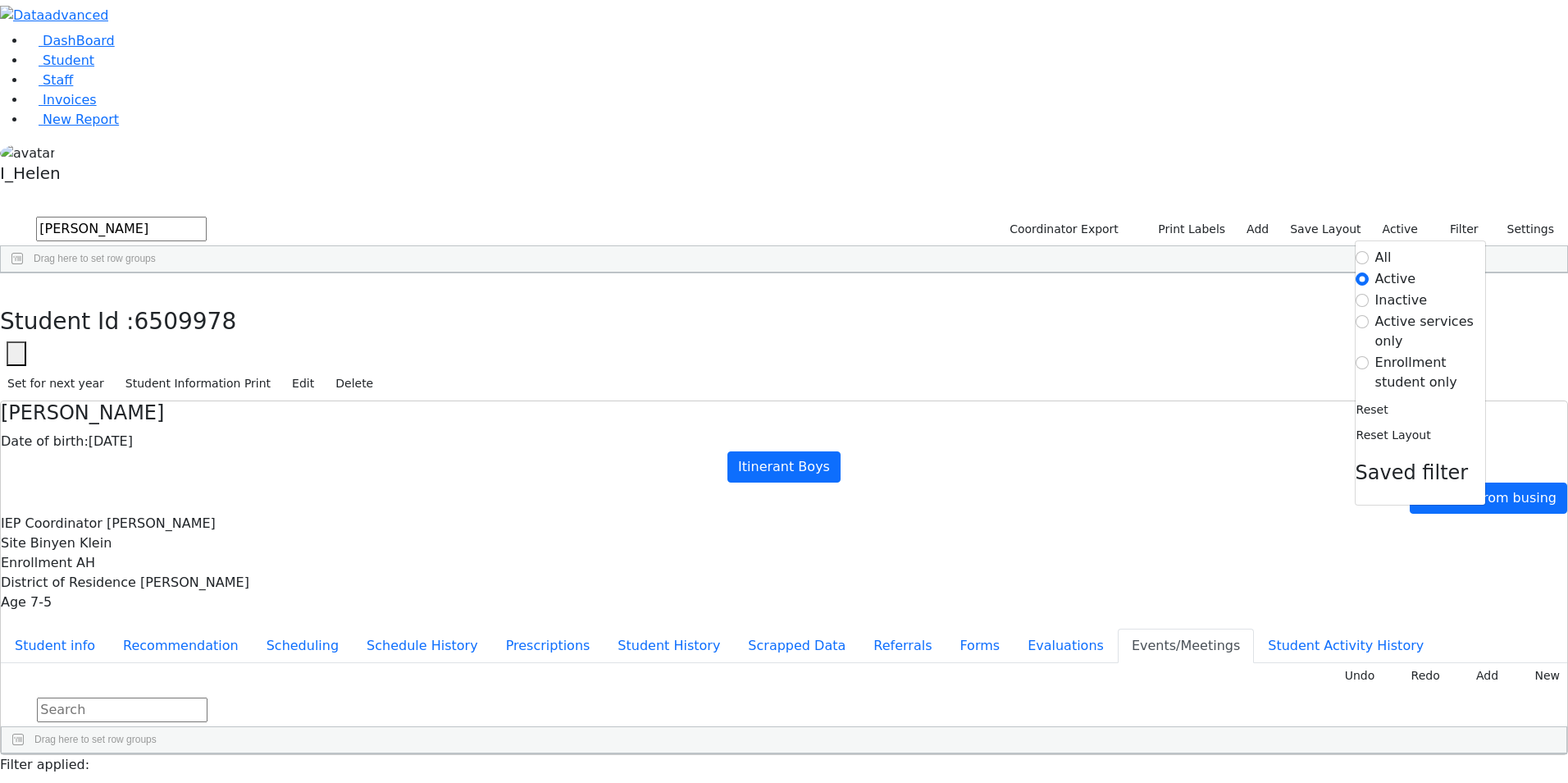
click at [1400, 353] on label "Enrollment student only" at bounding box center [1430, 372] width 110 height 39
click at [1369, 356] on input "Enrollment student only" at bounding box center [1362, 363] width 13 height 13
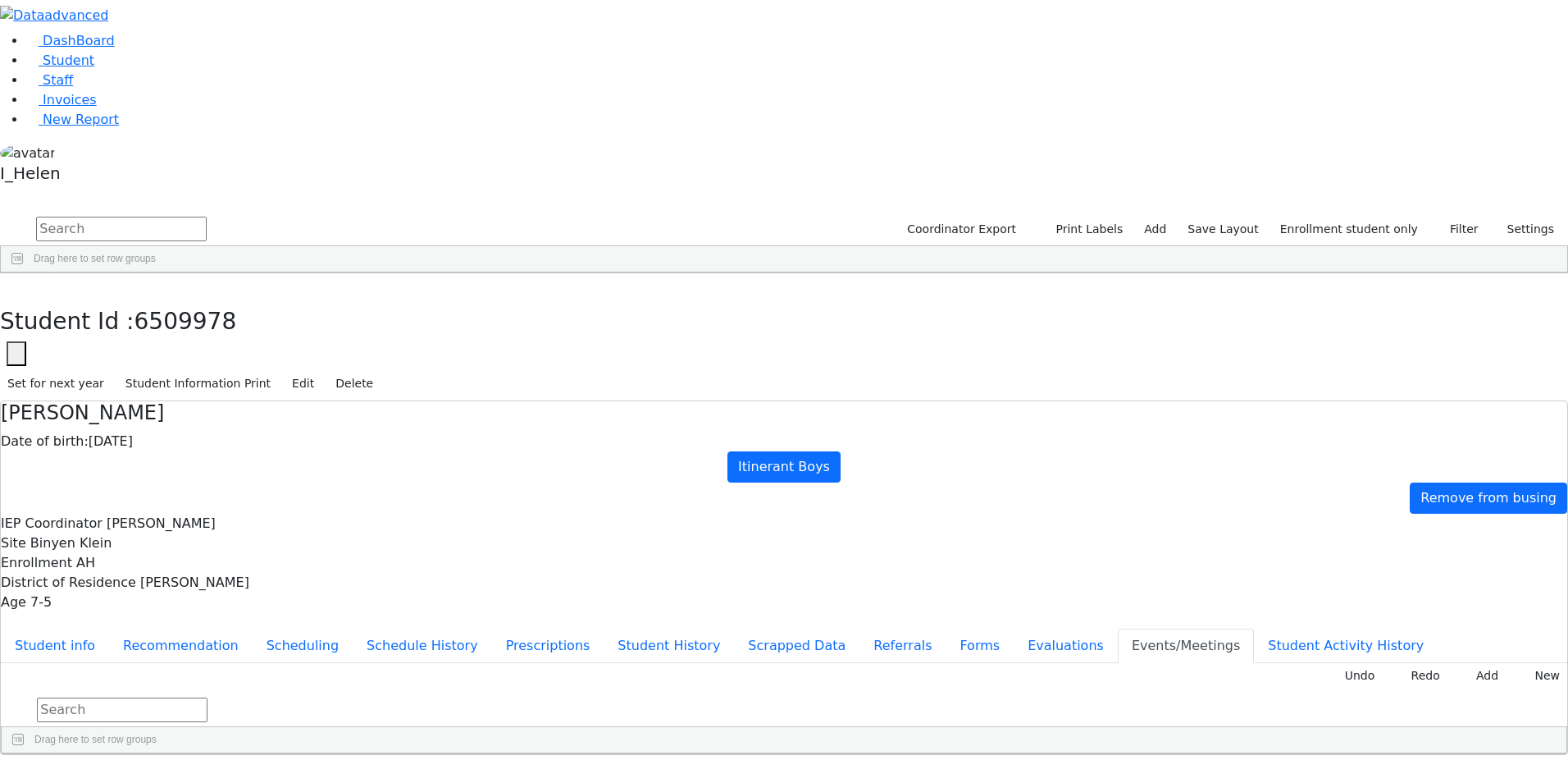
click at [207, 217] on input "text" at bounding box center [122, 229] width 171 height 25
type input "[PERSON_NAME]"
click at [1445, 224] on icon "button" at bounding box center [1441, 229] width 11 height 11
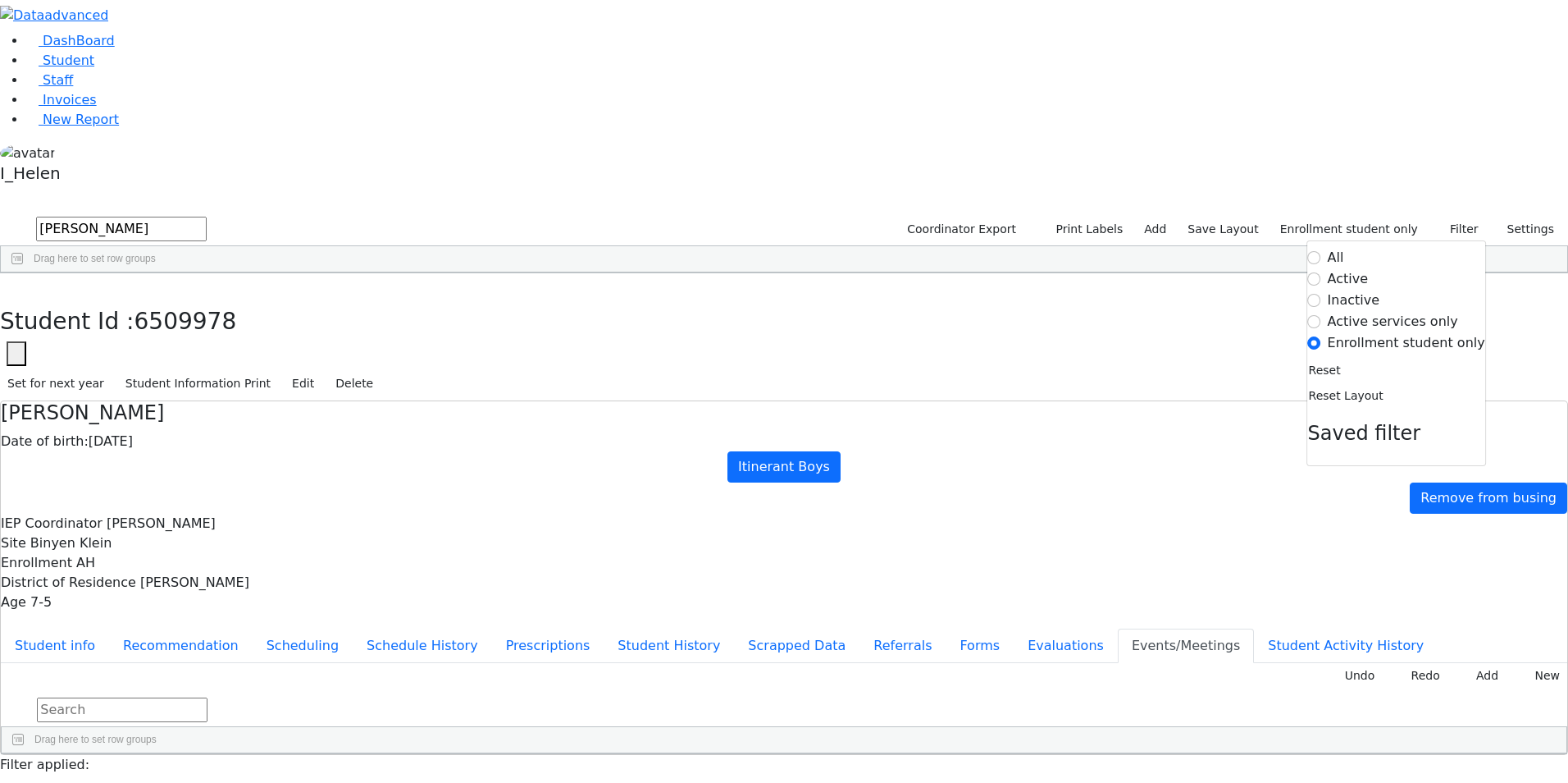
click at [1361, 269] on label "Active" at bounding box center [1348, 279] width 41 height 20
click at [1321, 272] on input "Active" at bounding box center [1314, 278] width 13 height 13
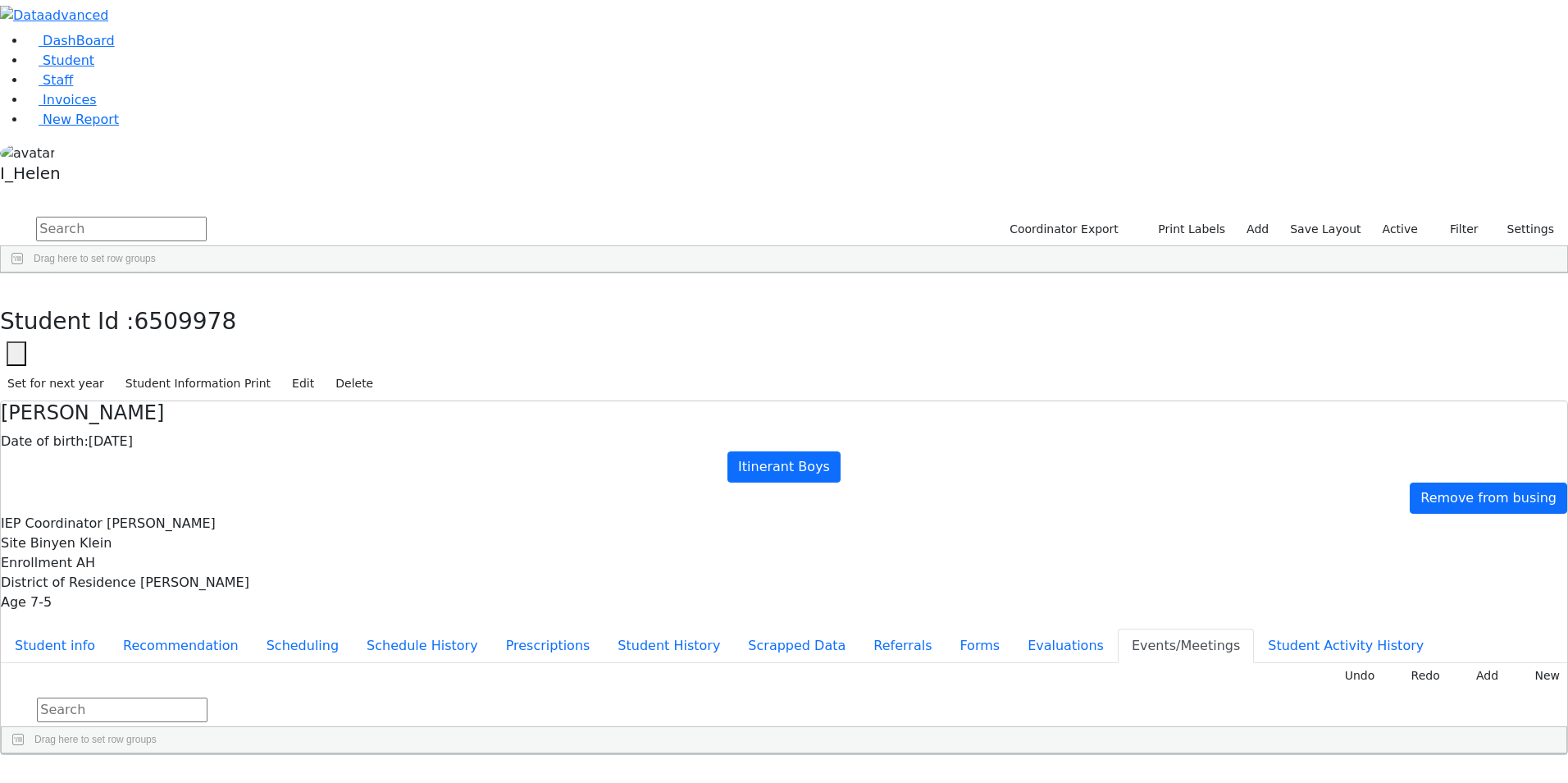
click at [207, 217] on input "text" at bounding box center [122, 229] width 171 height 25
type input "[PERSON_NAME]"
click at [1440, 224] on icon "button" at bounding box center [1441, 229] width 11 height 11
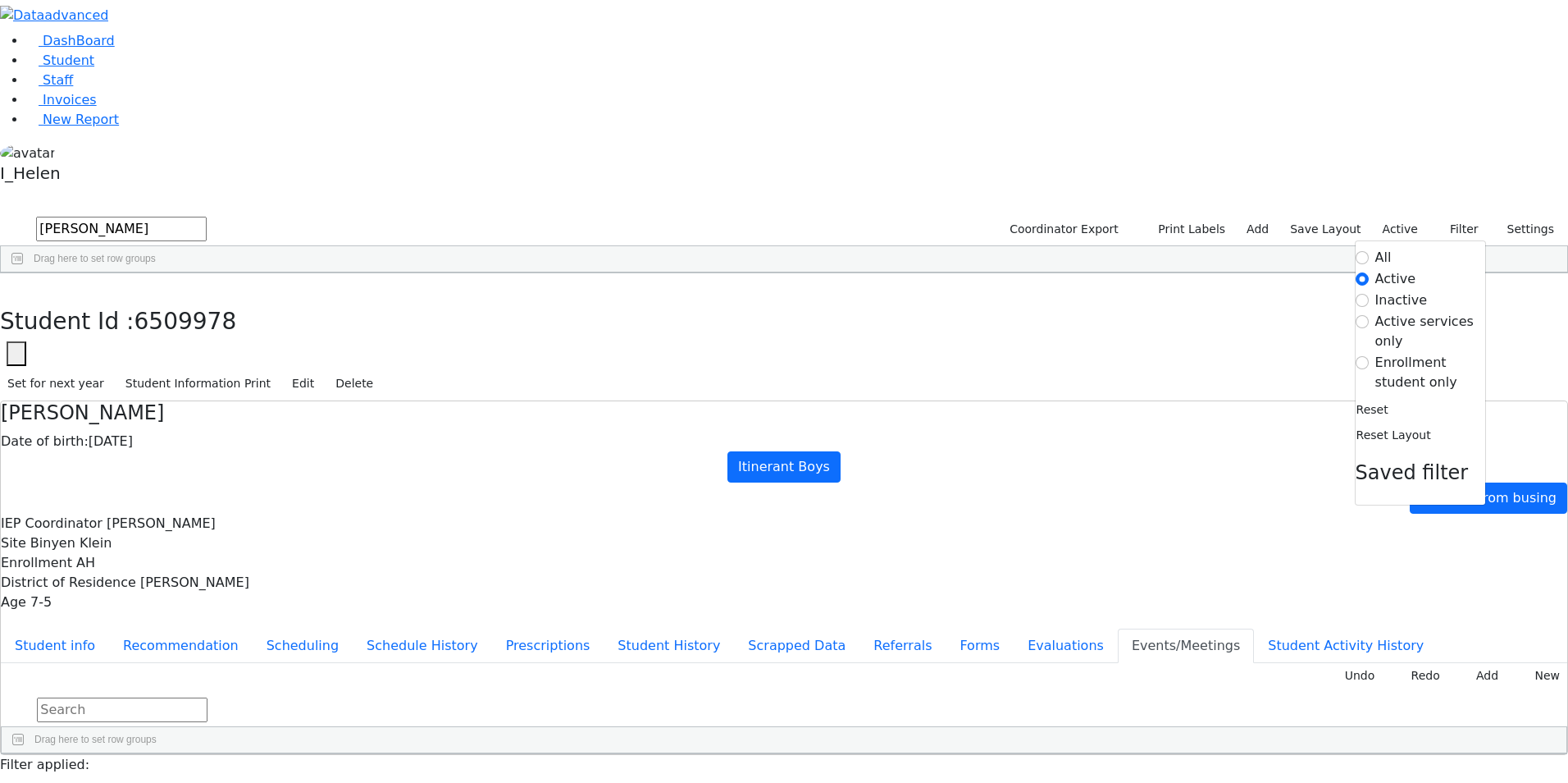
click at [1397, 291] on label "Inactive" at bounding box center [1401, 300] width 52 height 20
click at [1369, 293] on input "Inactive" at bounding box center [1362, 300] width 13 height 13
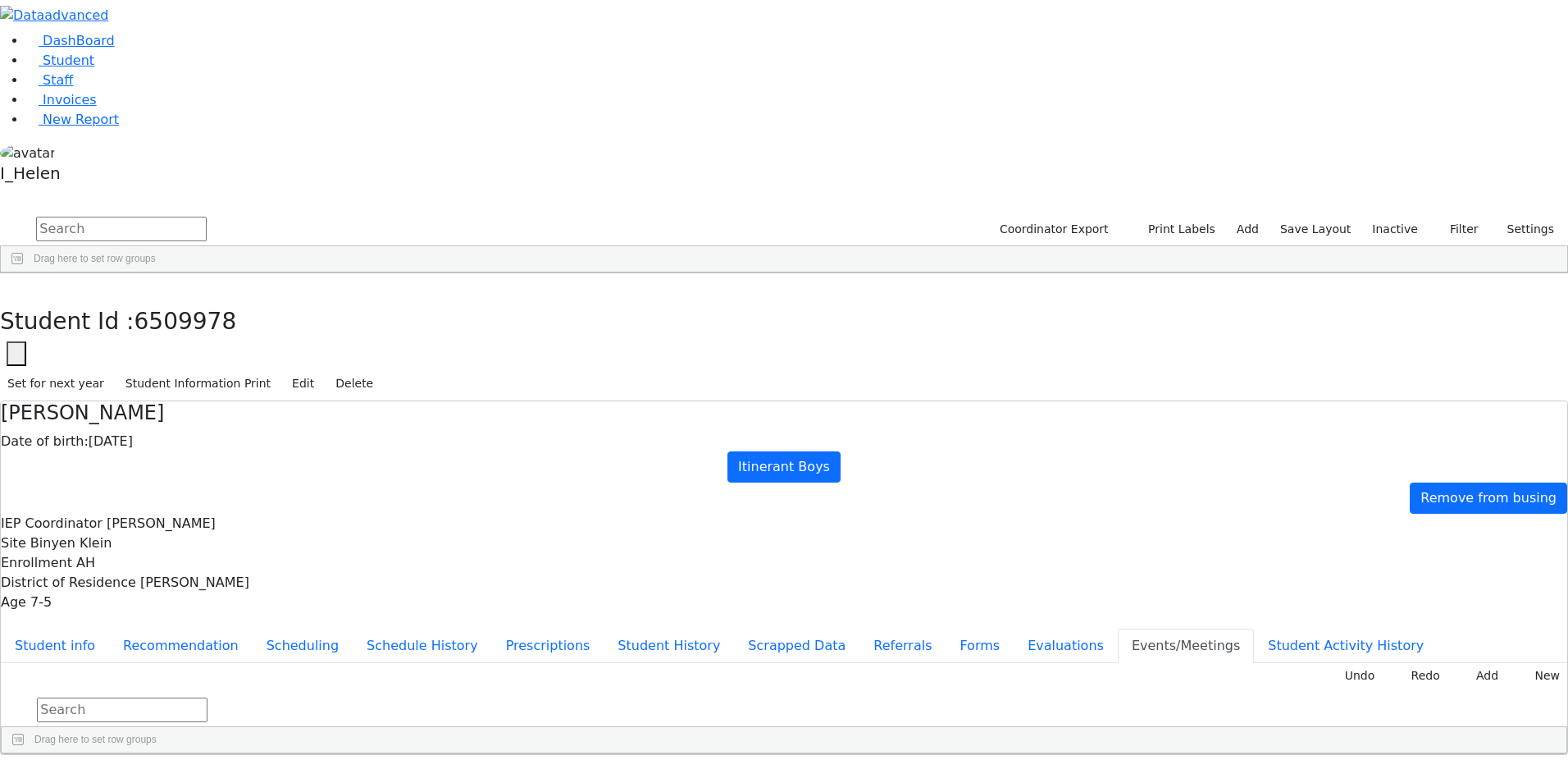
click at [207, 217] on input "text" at bounding box center [122, 229] width 171 height 25
type input "samet"
click at [0, 214] on button "submit" at bounding box center [16, 229] width 32 height 31
click at [193, 483] on div "Samet" at bounding box center [145, 495] width 96 height 23
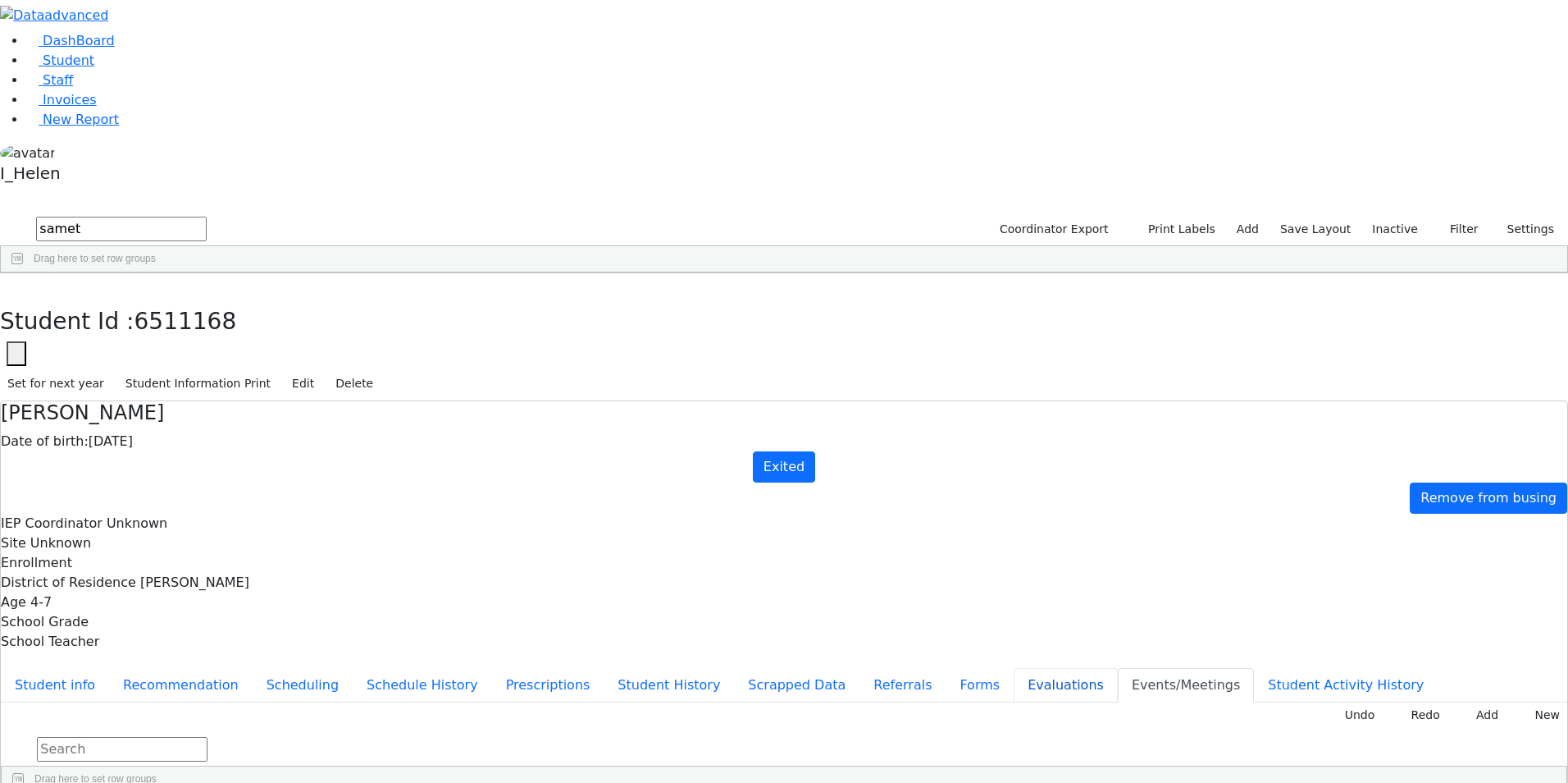
click at [1014, 667] on button "Evaluations" at bounding box center [1065, 684] width 104 height 35
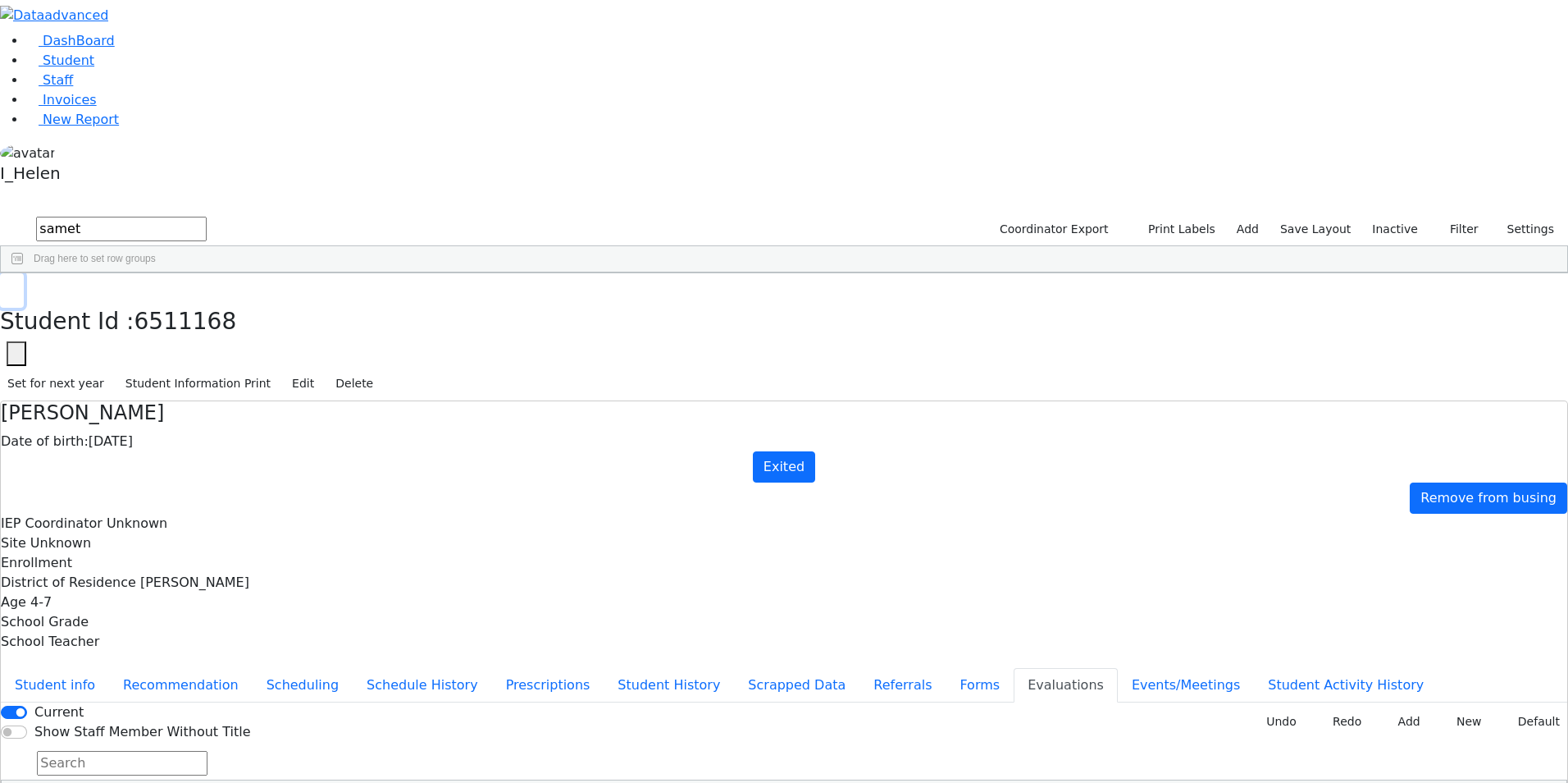
click at [16, 285] on icon "button" at bounding box center [12, 290] width 9 height 10
click at [1469, 217] on button "Filter" at bounding box center [1457, 229] width 58 height 26
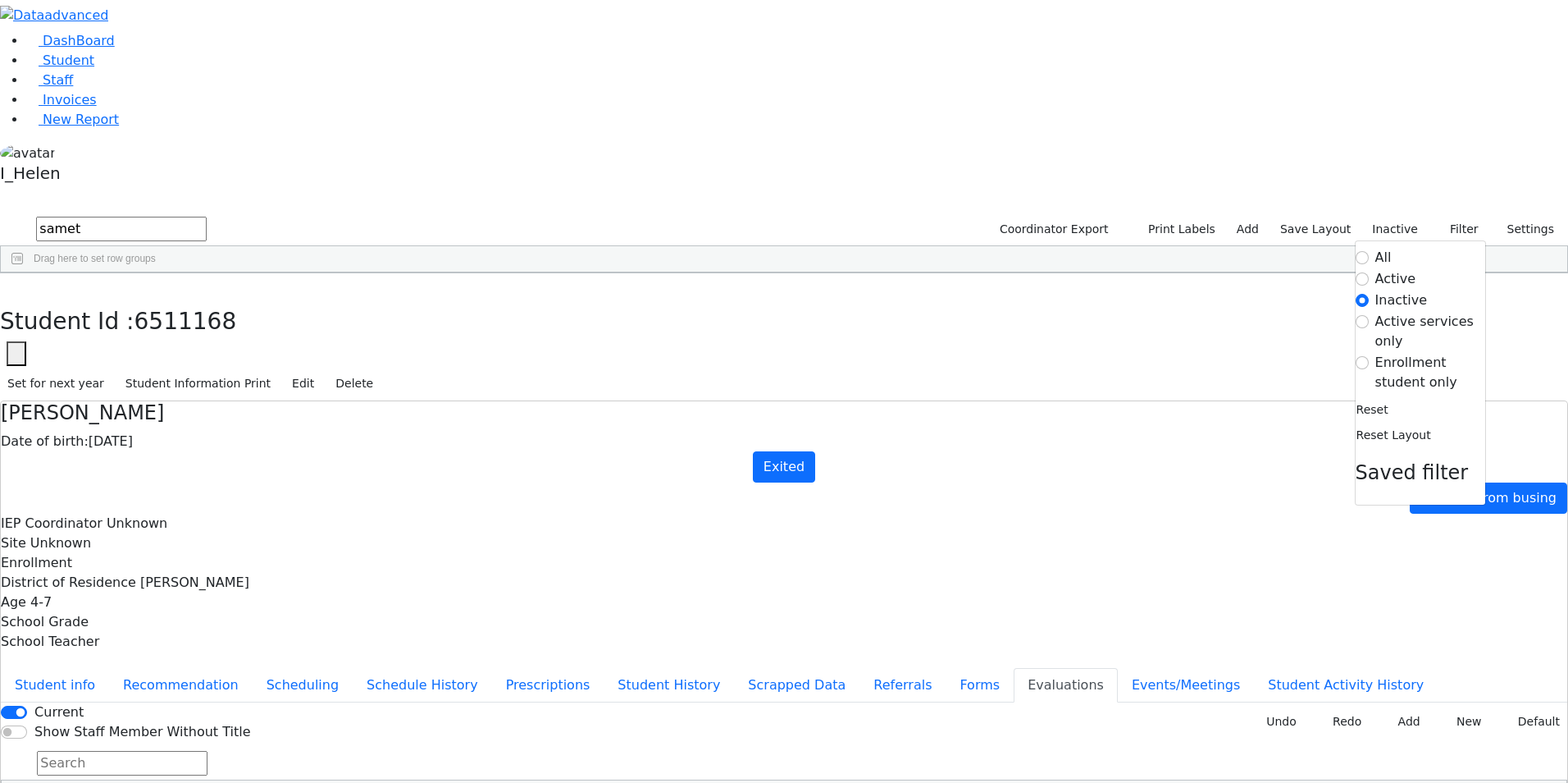
click at [1421, 353] on label "Enrollment student only" at bounding box center [1430, 372] width 110 height 39
click at [1369, 356] on input "Enrollment student only" at bounding box center [1362, 363] width 13 height 13
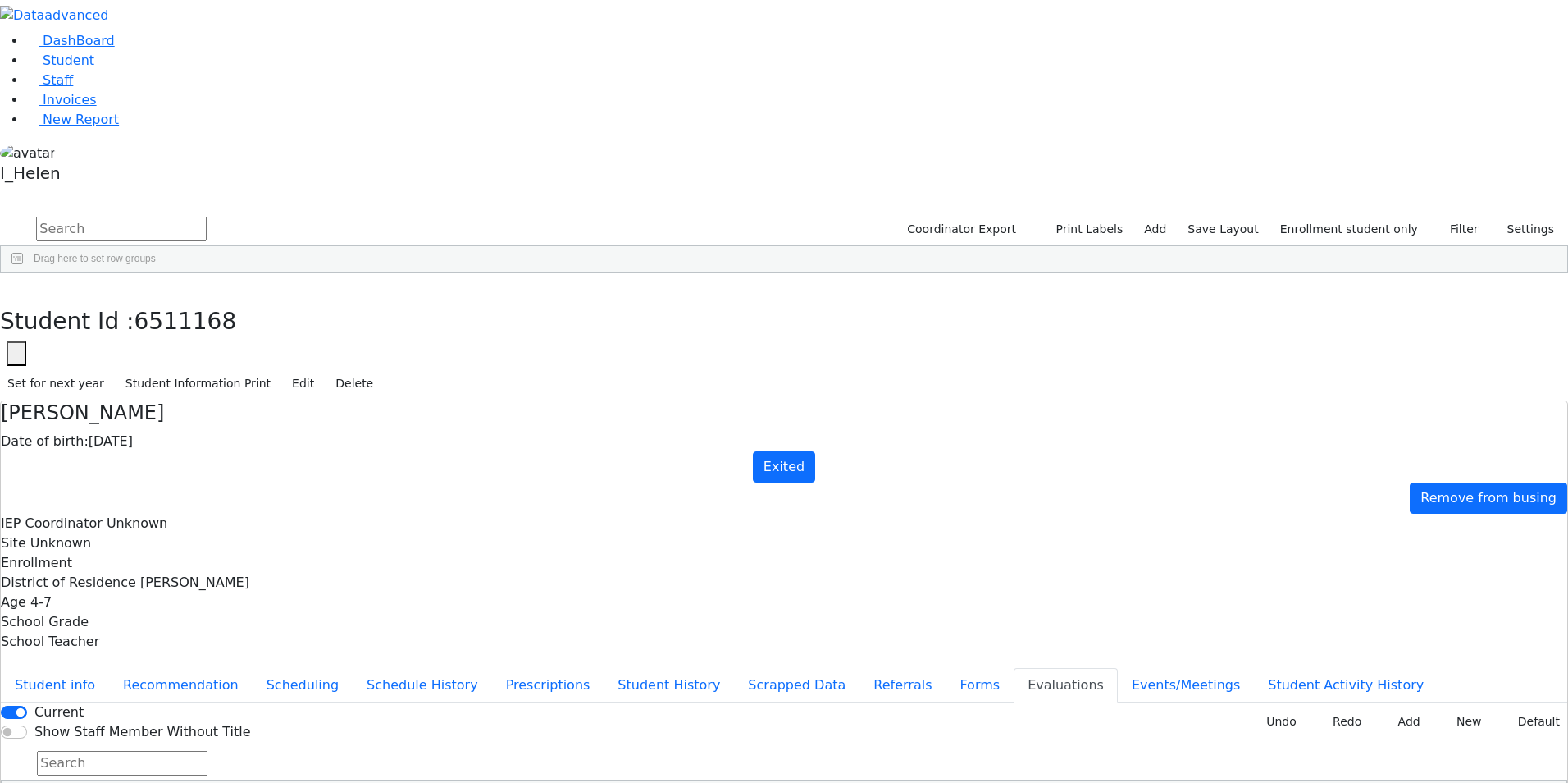
click at [945, 667] on button "Forms" at bounding box center [979, 684] width 68 height 35
type input "Mrs. Zissy Held"
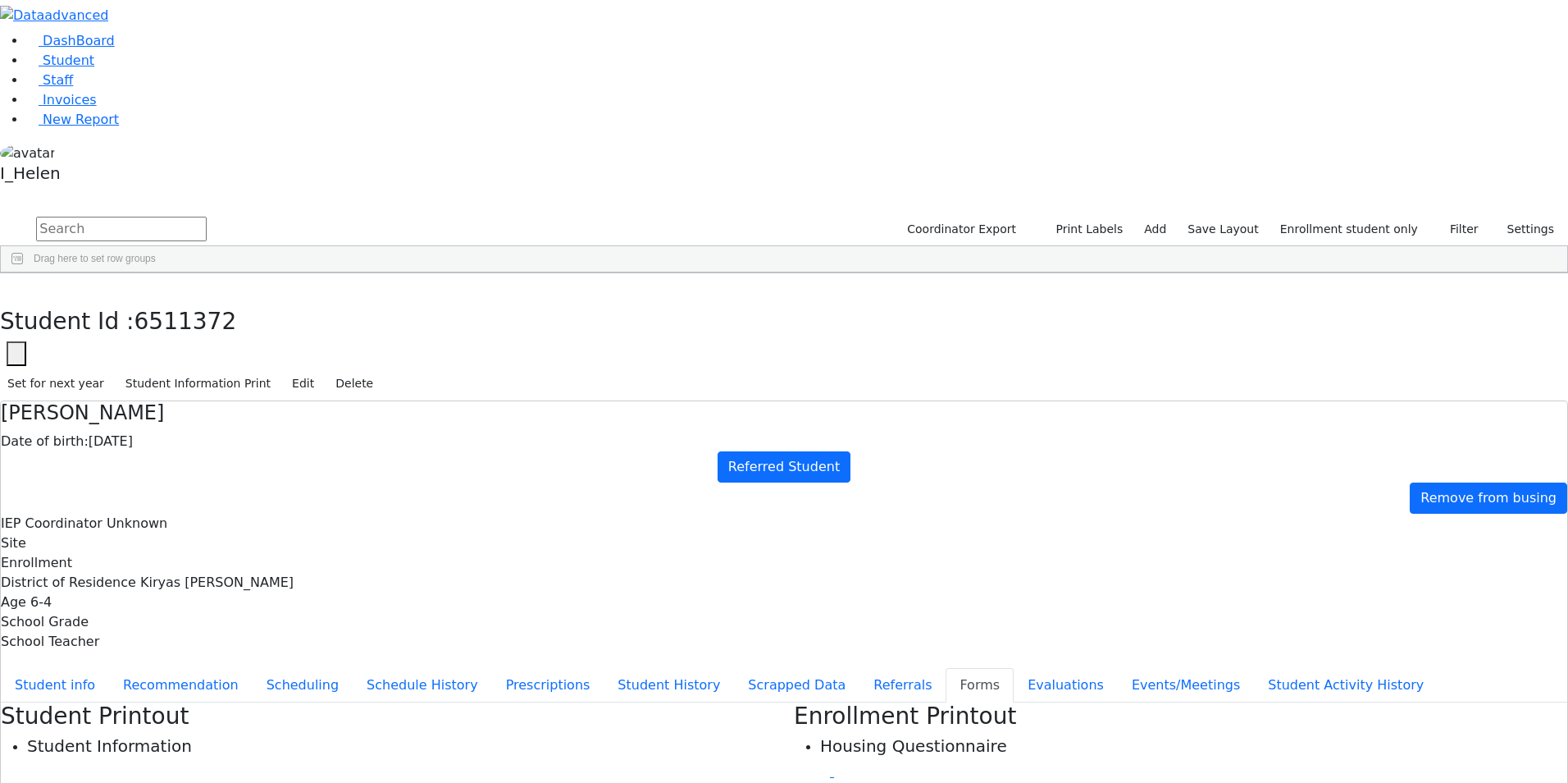
click at [24, 273] on button "button" at bounding box center [12, 290] width 24 height 35
click at [859, 667] on button "Referrals" at bounding box center [902, 684] width 86 height 35
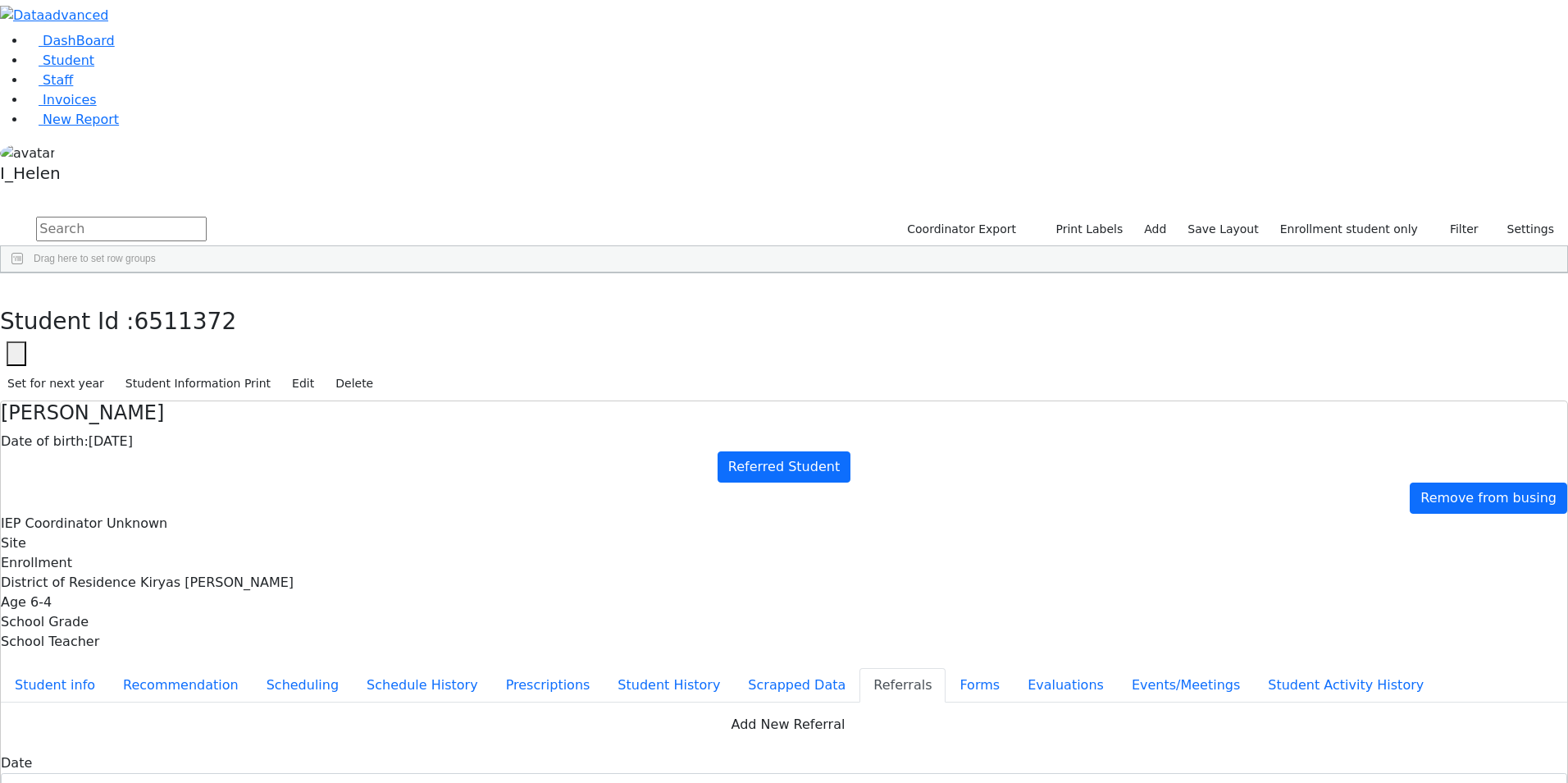
checkbox input "true"
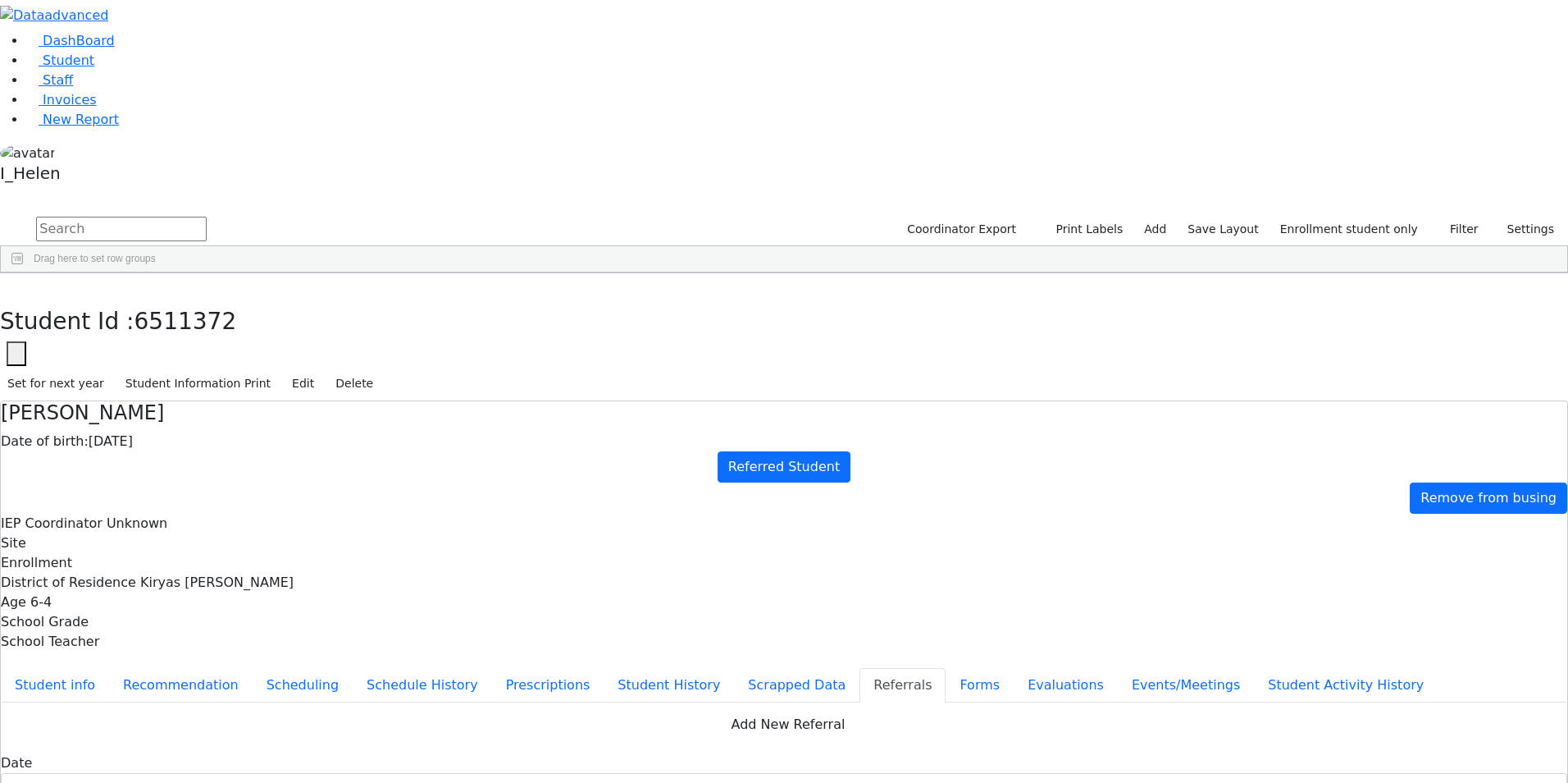
type textarea "[PERSON_NAME] has a hard time socially, fine motor delays as well as a hard tim…"
click at [24, 273] on button "button" at bounding box center [12, 290] width 24 height 35
click at [187, 598] on div "Fisher" at bounding box center [139, 610] width 96 height 23
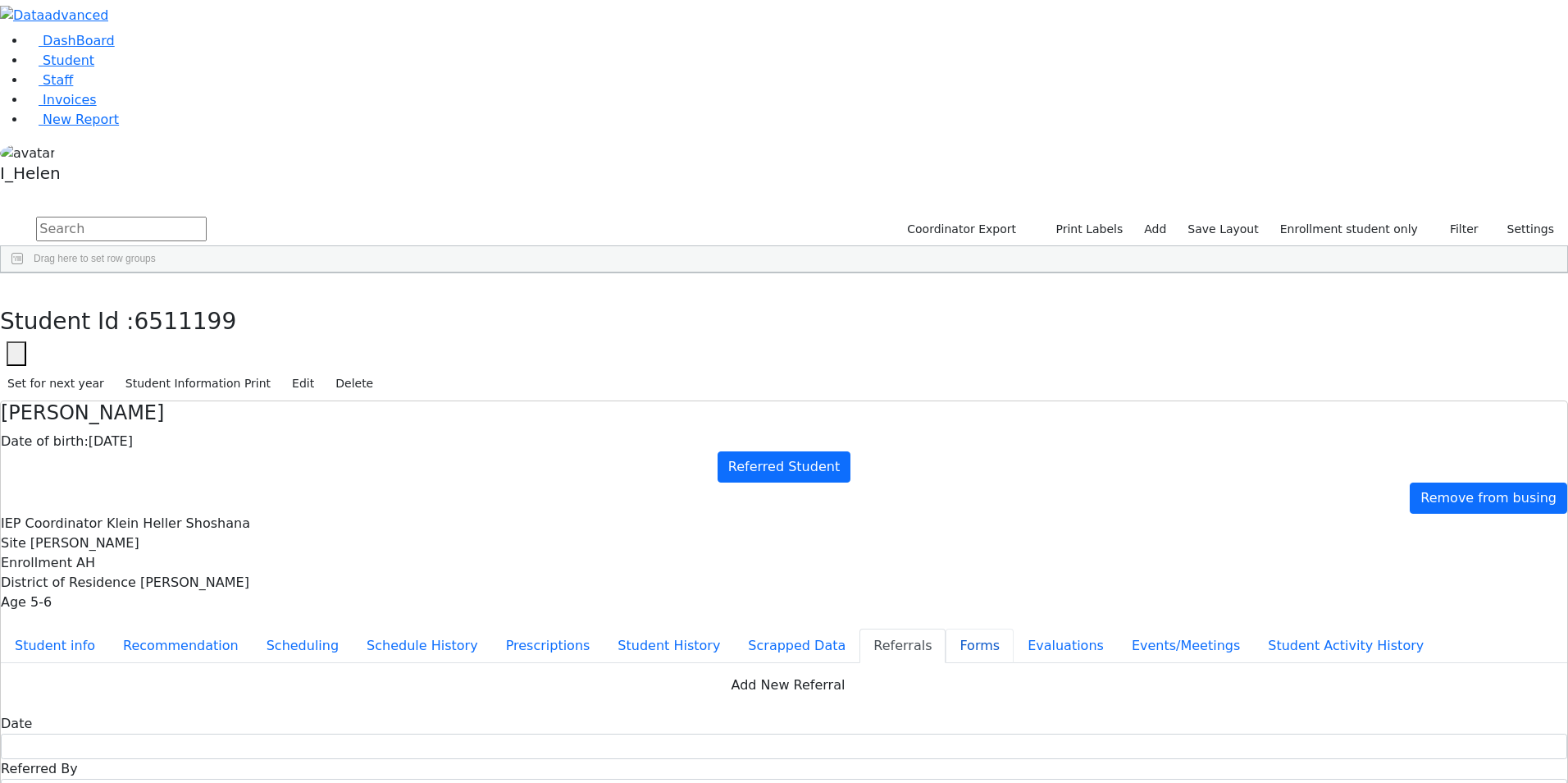
click at [945, 628] on button "Forms" at bounding box center [979, 645] width 68 height 35
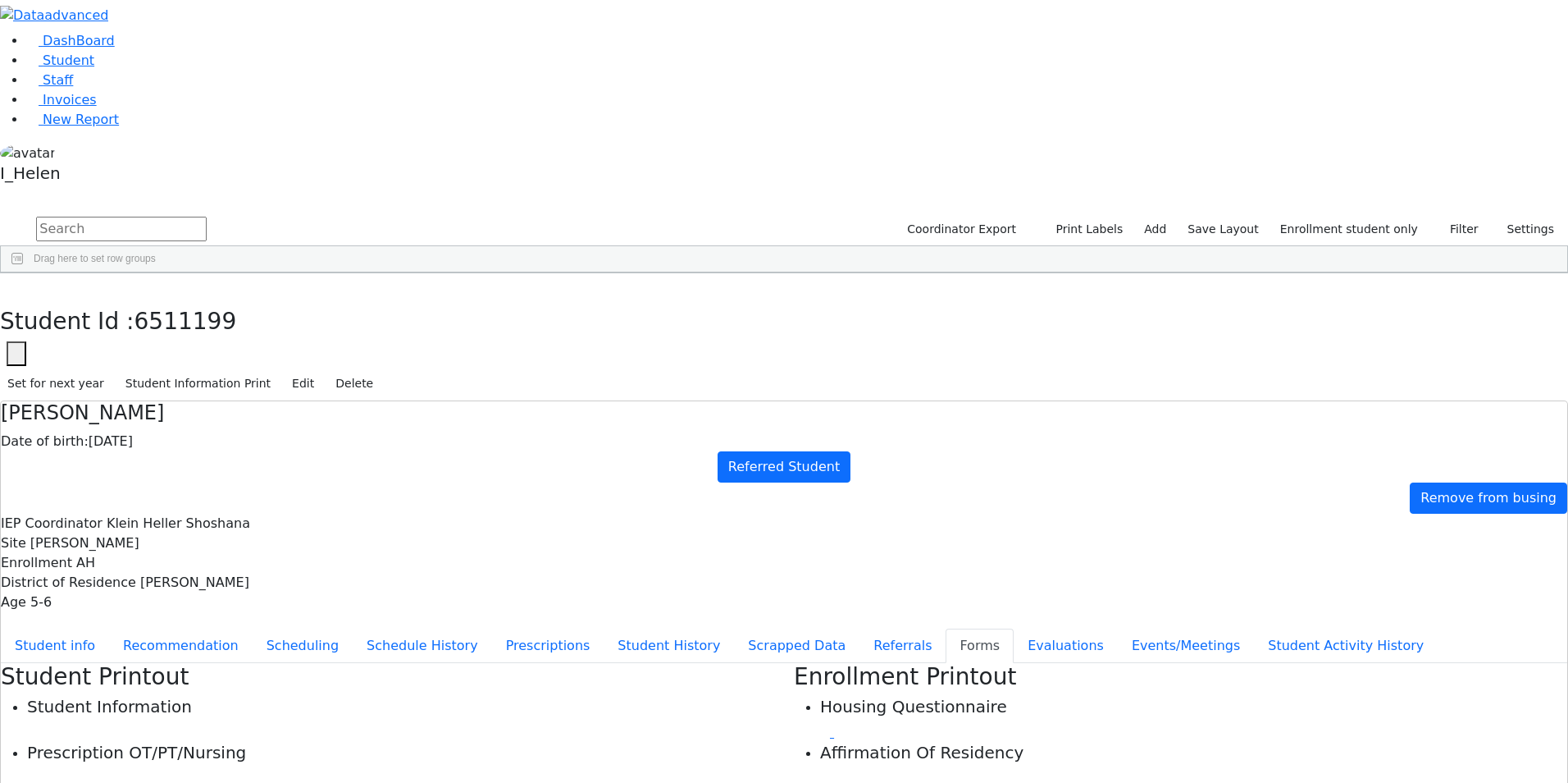
type input "[PERSON_NAME]"
